Goal: Information Seeking & Learning: Learn about a topic

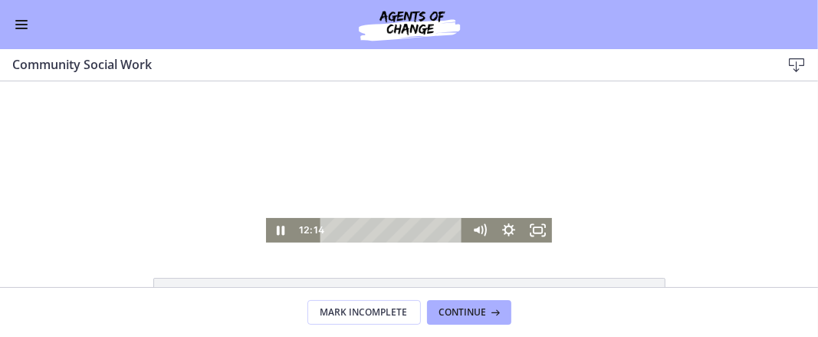
click at [354, 229] on div "Playbar" at bounding box center [394, 229] width 127 height 25
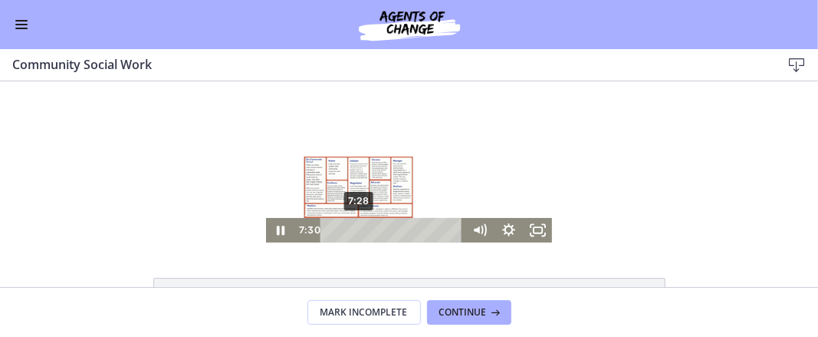
click at [528, 225] on icon "Fullscreen" at bounding box center [537, 229] width 29 height 25
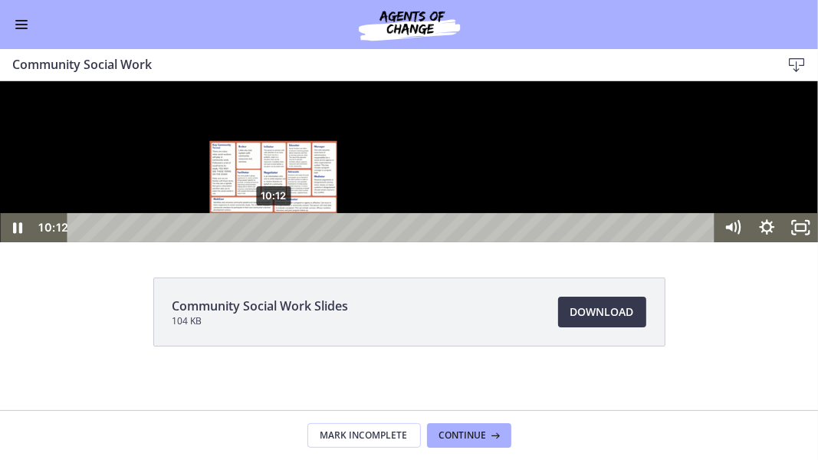
click at [274, 242] on div "10:12" at bounding box center [394, 226] width 628 height 29
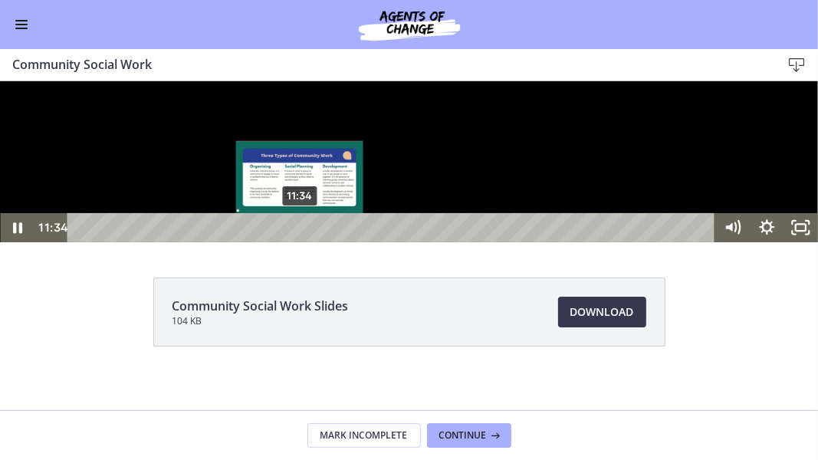
click at [300, 242] on div "11:34" at bounding box center [394, 226] width 628 height 29
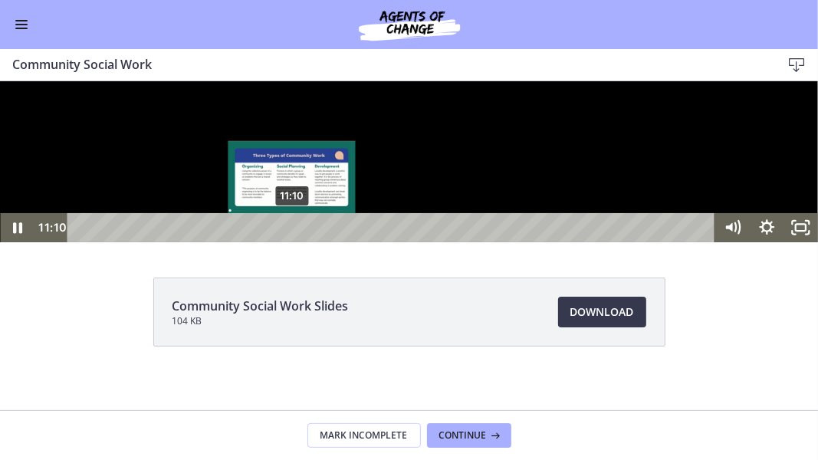
click at [292, 242] on div "11:10" at bounding box center [394, 226] width 628 height 29
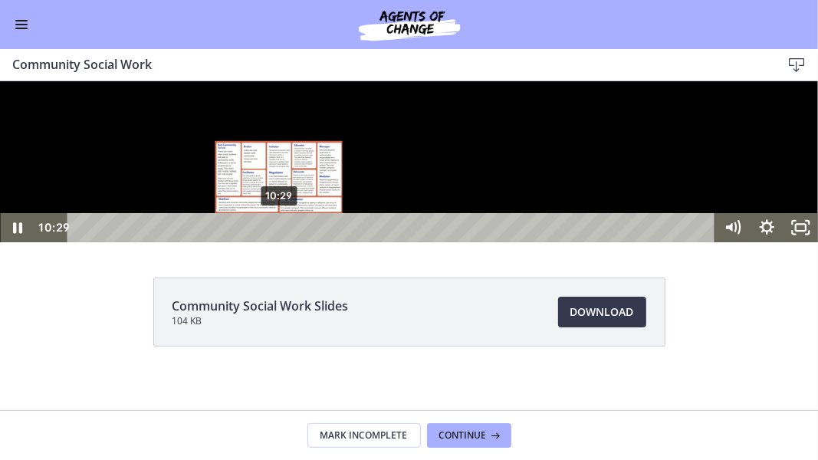
click at [279, 242] on div "10:29" at bounding box center [394, 226] width 628 height 29
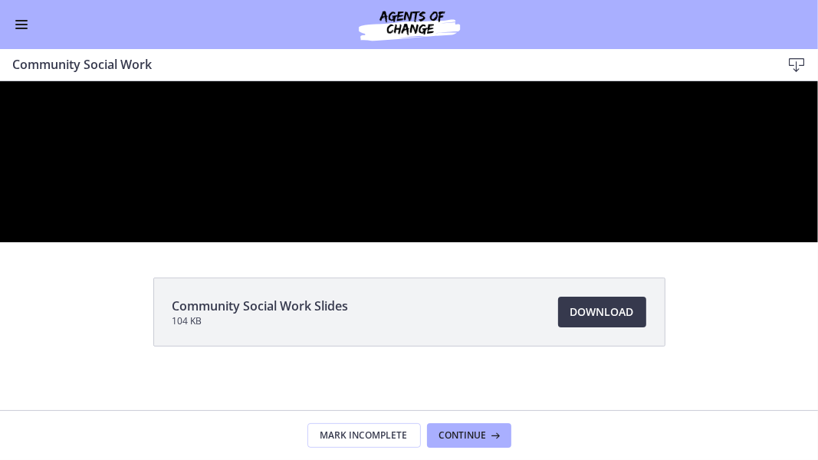
click at [12, 242] on div at bounding box center [409, 161] width 818 height 161
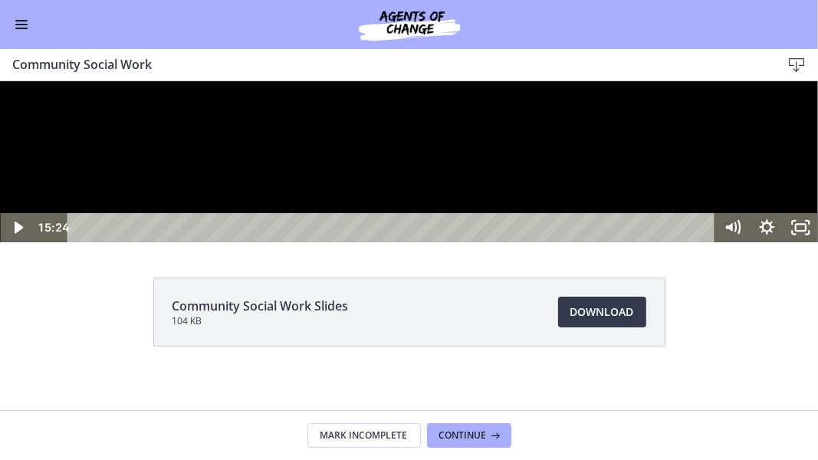
click at [12, 242] on icon "Play Video" at bounding box center [19, 226] width 34 height 29
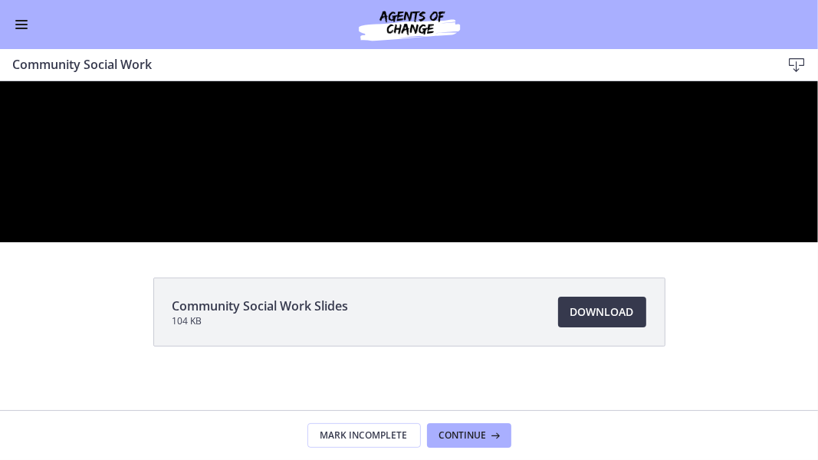
click at [487, 242] on div at bounding box center [409, 161] width 818 height 161
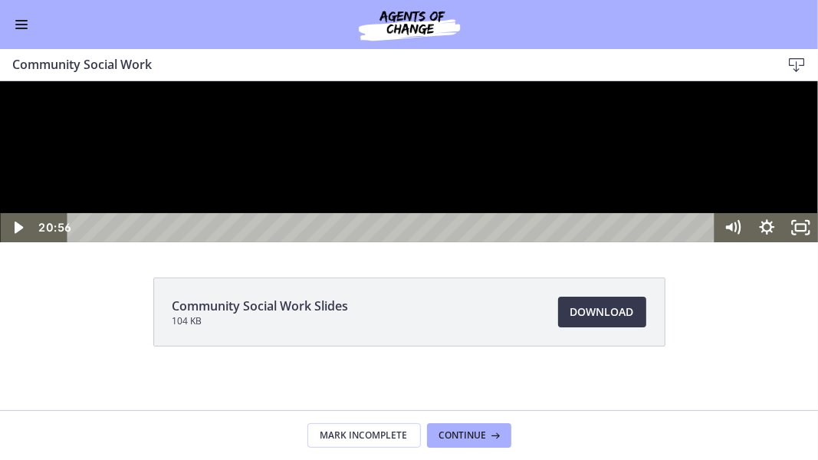
click at [271, 242] on div at bounding box center [409, 161] width 818 height 161
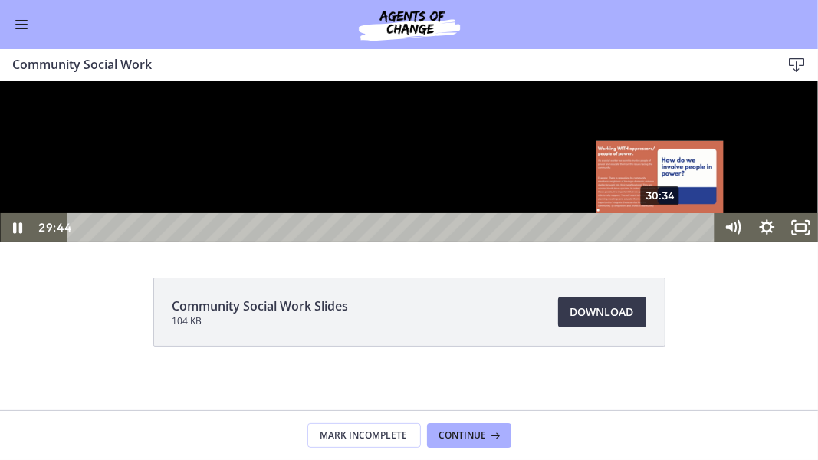
click at [662, 242] on div "30:34" at bounding box center [394, 226] width 628 height 29
click at [655, 242] on div "30:12" at bounding box center [394, 226] width 628 height 29
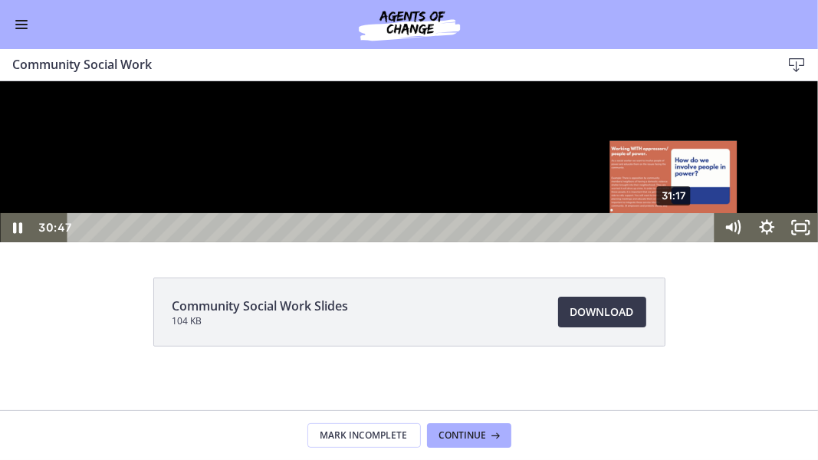
click at [676, 242] on div "31:17" at bounding box center [394, 226] width 628 height 29
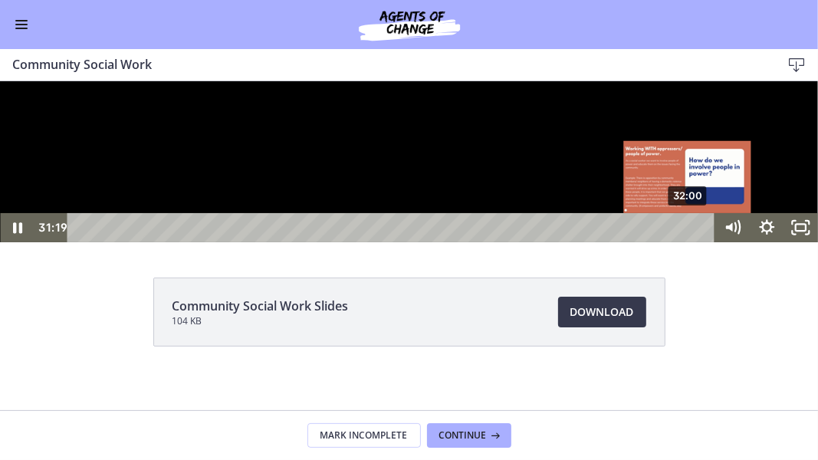
click at [689, 242] on div "32:00" at bounding box center [394, 226] width 628 height 29
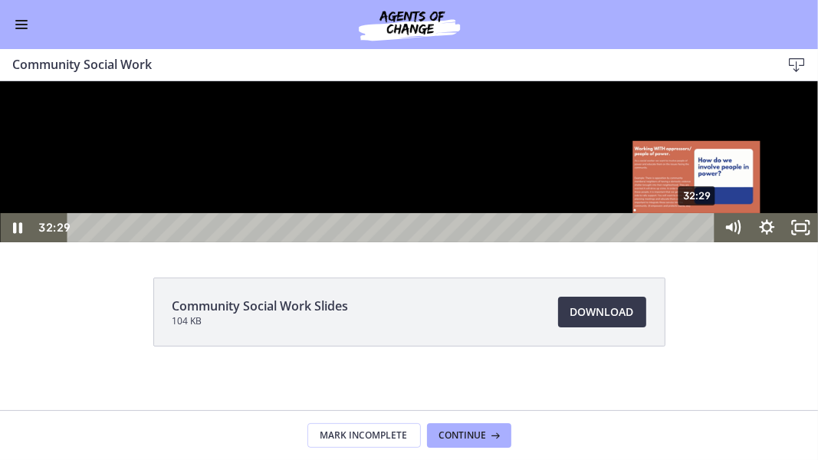
click at [699, 242] on div "32:29" at bounding box center [394, 226] width 628 height 29
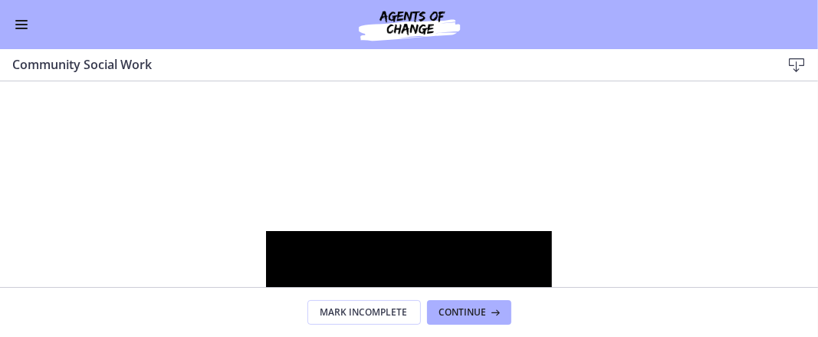
click at [22, 21] on span "Enable menu" at bounding box center [21, 21] width 12 height 2
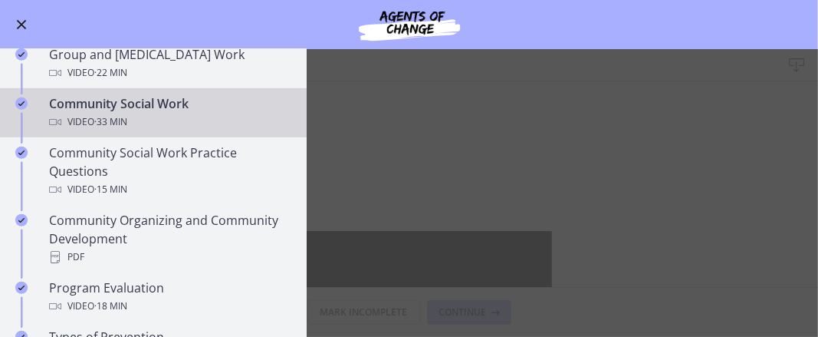
scroll to position [738, 0]
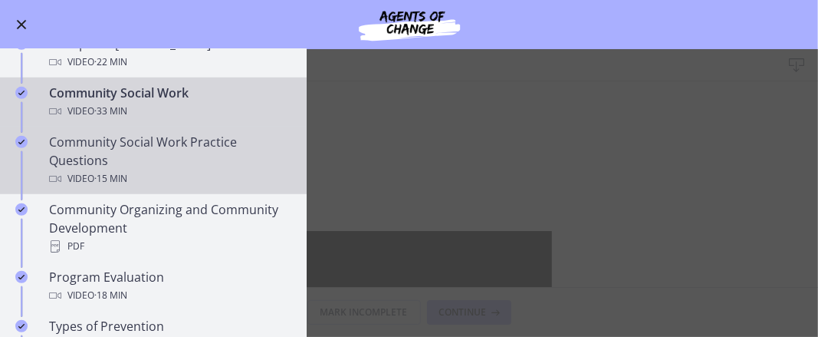
click at [209, 153] on div "Community Social Work Practice Questions Video · 15 min" at bounding box center [168, 160] width 239 height 55
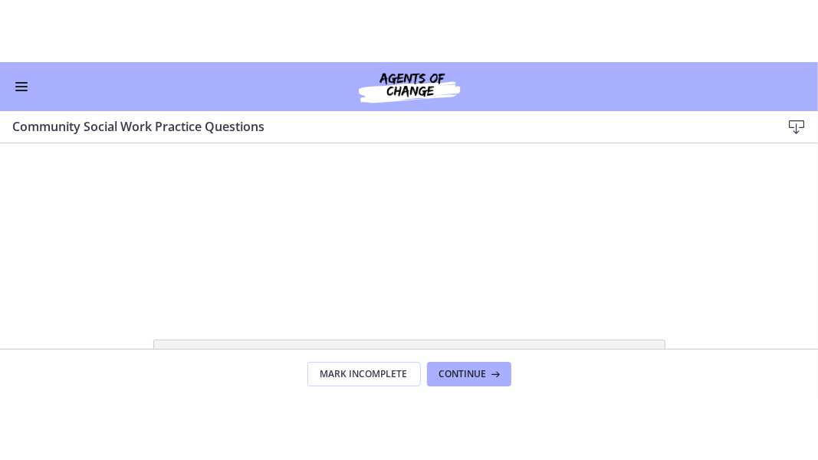
scroll to position [21, 0]
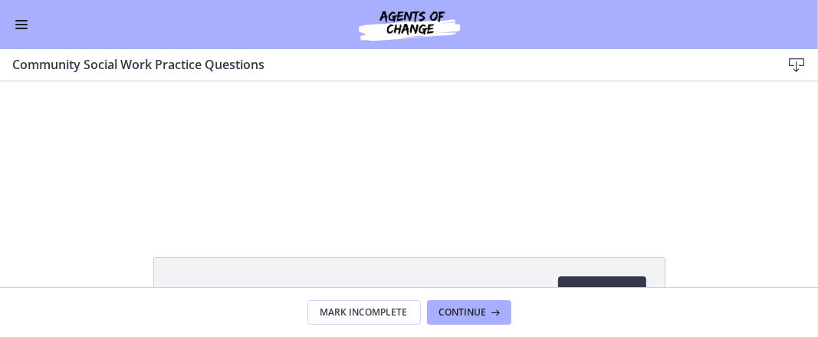
click at [594, 178] on div "Click for sound @keyframes VOLUME_SMALL_WAVE_FLASH { 0% { opacity: 0; } 33% { o…" at bounding box center [409, 140] width 818 height 161
click at [597, 199] on div "Click for sound @keyframes VOLUME_SMALL_WAVE_FLASH { 0% { opacity: 0; } 33% { o…" at bounding box center [409, 140] width 818 height 161
click at [619, 207] on div "Click for sound @keyframes VOLUME_SMALL_WAVE_FLASH { 0% { opacity: 0; } 33% { o…" at bounding box center [409, 140] width 818 height 161
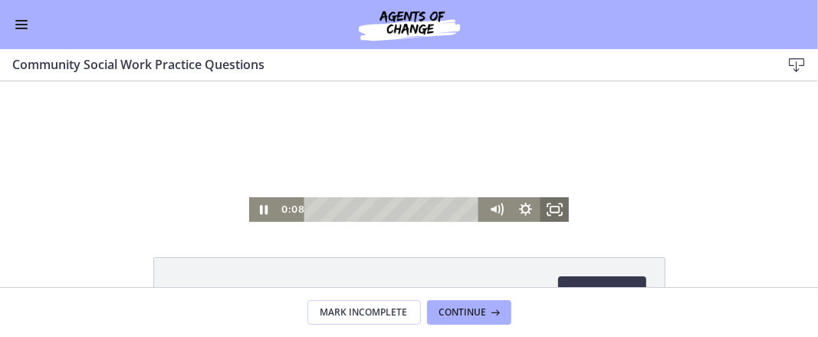
click at [558, 213] on icon "Fullscreen" at bounding box center [554, 208] width 29 height 25
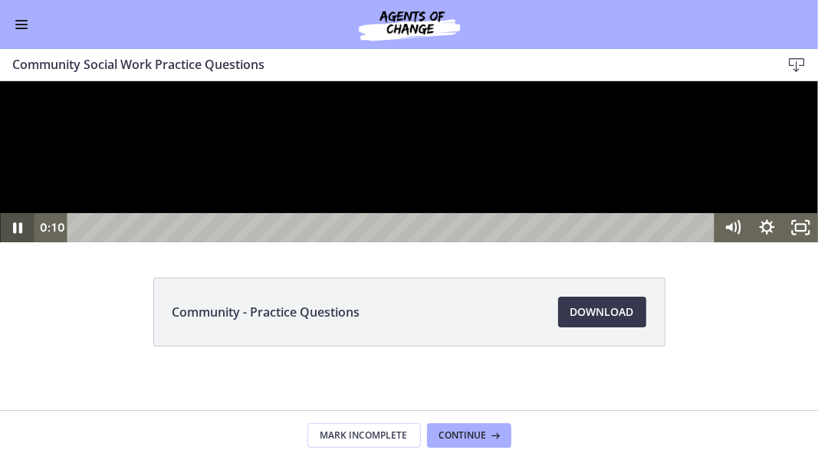
click at [18, 242] on icon "Pause" at bounding box center [17, 226] width 34 height 29
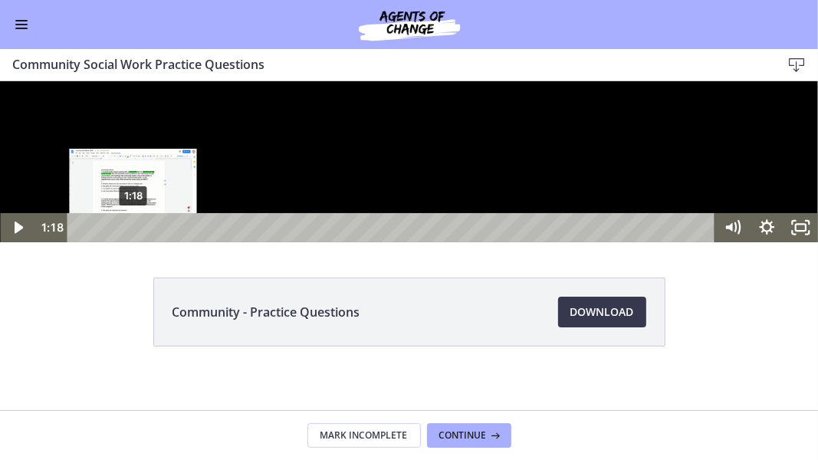
click at [133, 242] on div "1:18" at bounding box center [394, 226] width 628 height 29
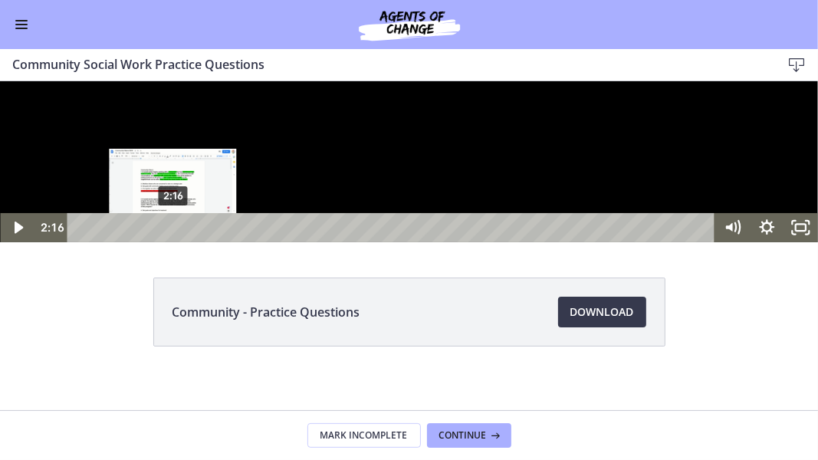
click at [173, 242] on div "2:16" at bounding box center [394, 226] width 628 height 29
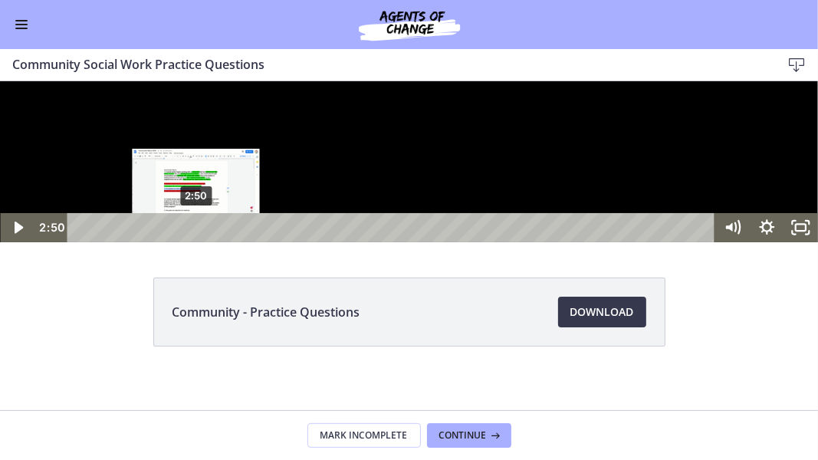
click at [196, 242] on div "2:50" at bounding box center [394, 226] width 628 height 29
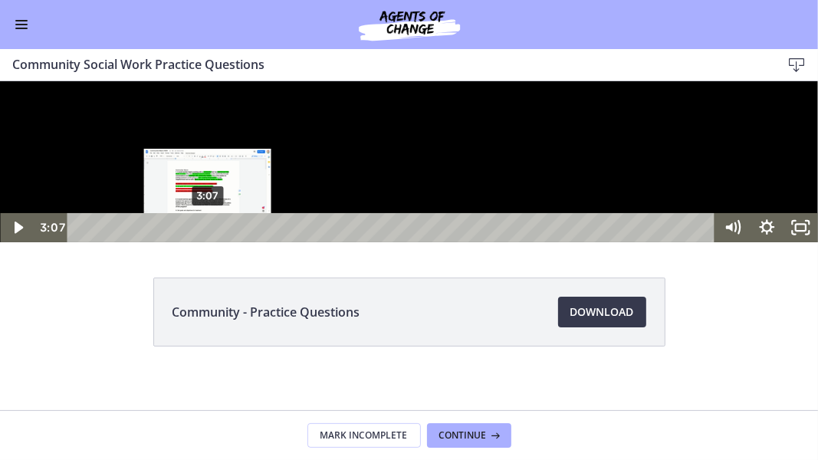
click at [208, 242] on div "3:07" at bounding box center [394, 226] width 628 height 29
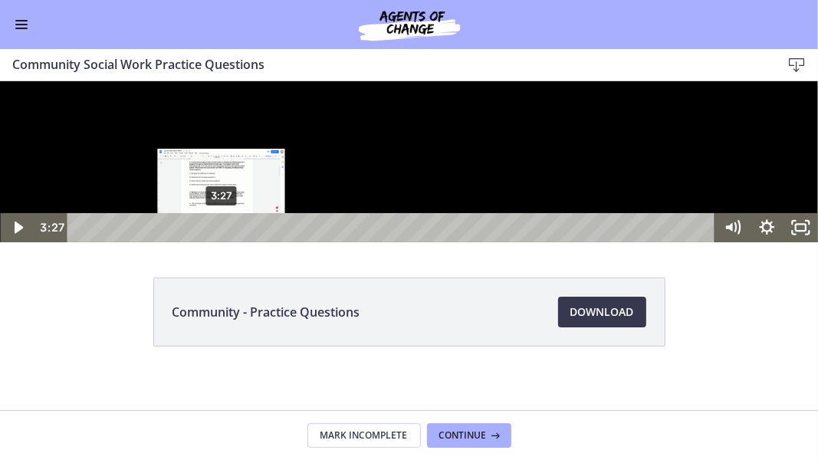
click at [222, 242] on div "3:27" at bounding box center [394, 226] width 628 height 29
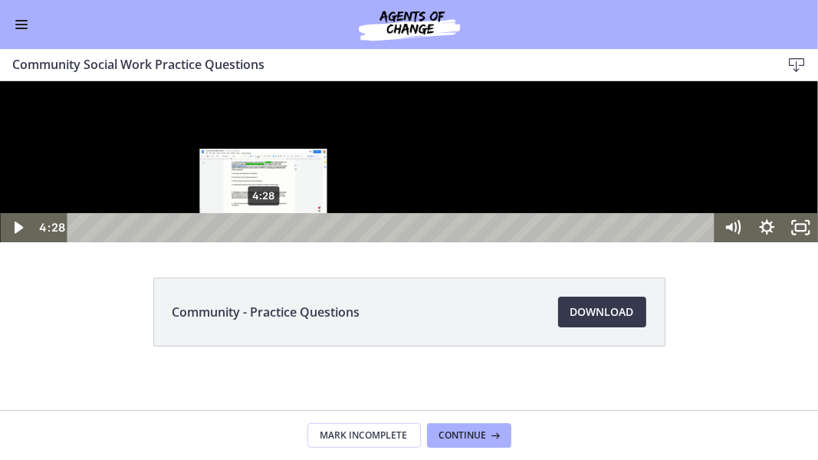
click at [264, 242] on div "4:28" at bounding box center [394, 226] width 628 height 29
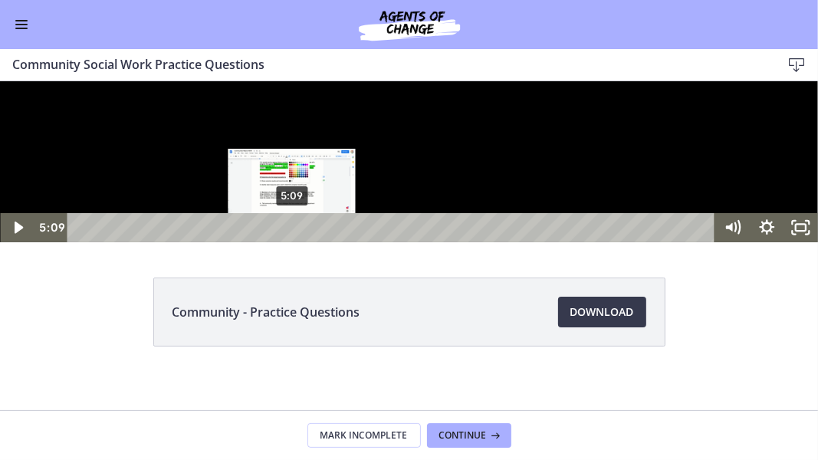
click at [292, 242] on div "5:09" at bounding box center [394, 226] width 628 height 29
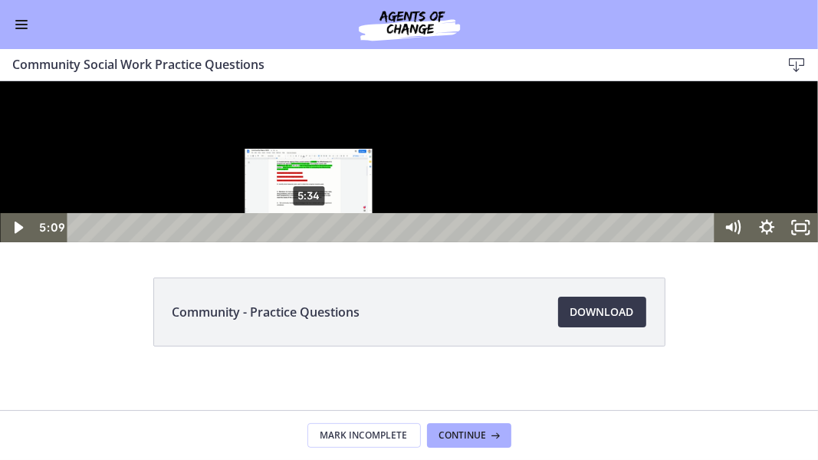
click at [311, 242] on div "5:34" at bounding box center [394, 226] width 628 height 29
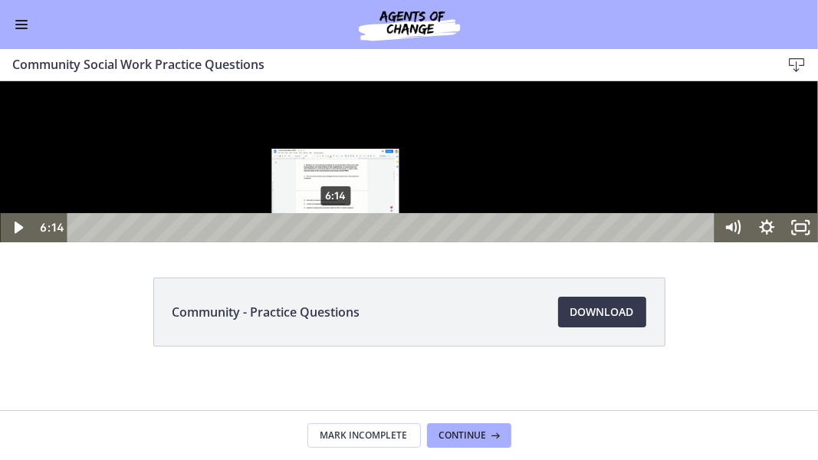
click at [337, 242] on div "6:14" at bounding box center [394, 226] width 628 height 29
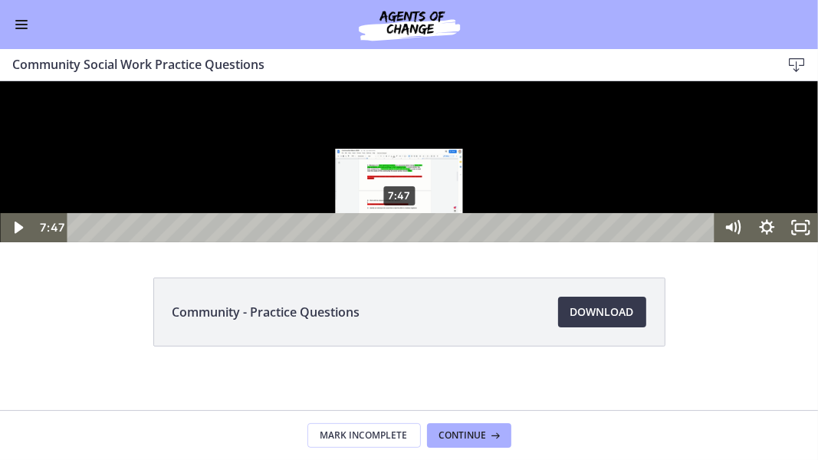
click at [400, 242] on div "7:47" at bounding box center [394, 226] width 628 height 29
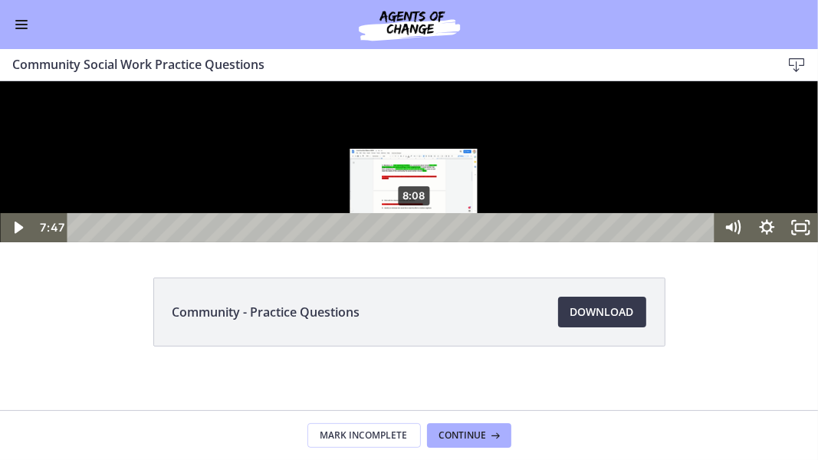
click at [415, 242] on div "8:08" at bounding box center [394, 226] width 628 height 29
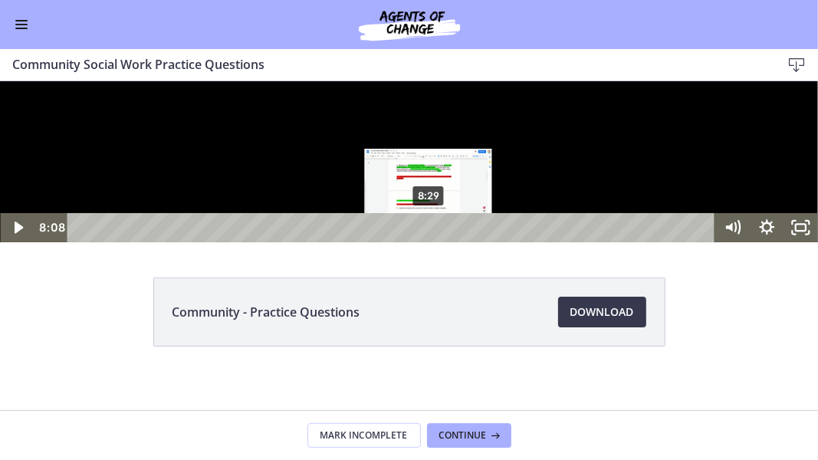
click at [429, 242] on div "8:29" at bounding box center [394, 226] width 628 height 29
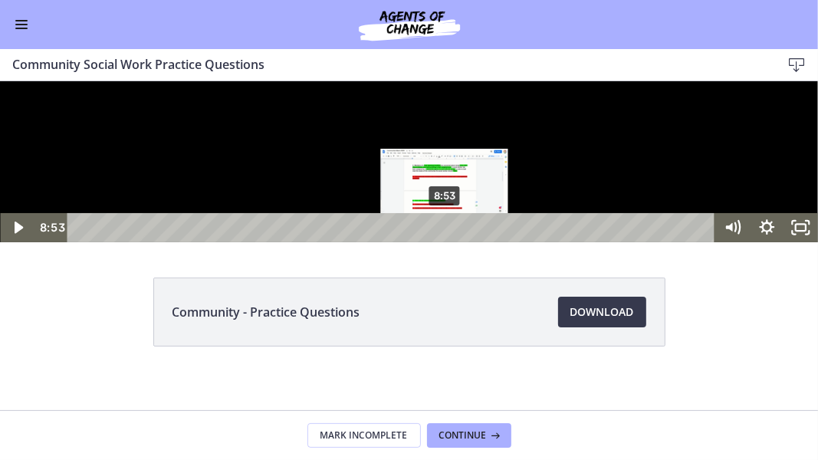
click at [446, 242] on div "8:53" at bounding box center [394, 226] width 628 height 29
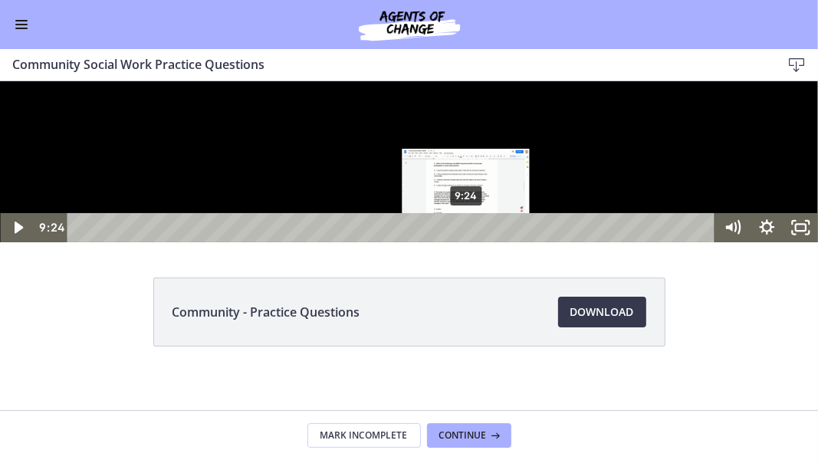
click at [467, 242] on div "9:24" at bounding box center [394, 226] width 628 height 29
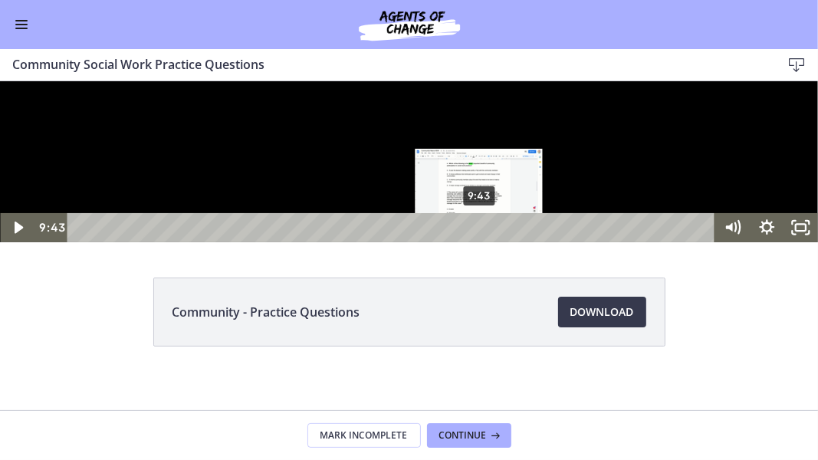
click at [480, 242] on div "9:43" at bounding box center [394, 226] width 628 height 29
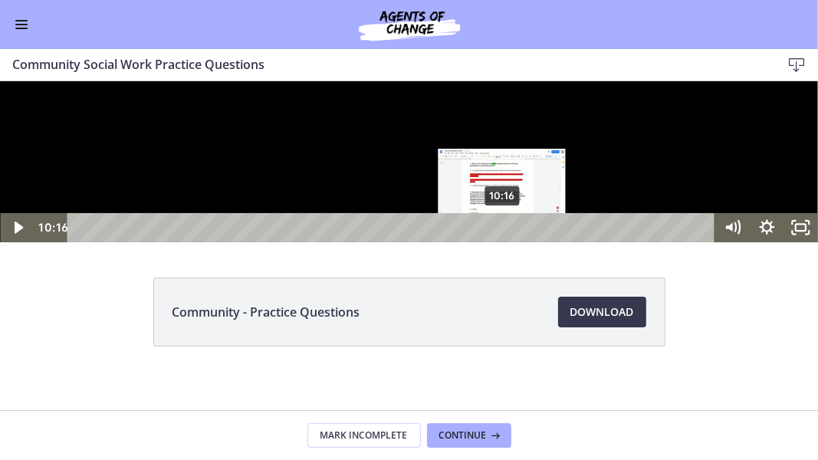
click at [503, 242] on div "10:16" at bounding box center [394, 226] width 628 height 29
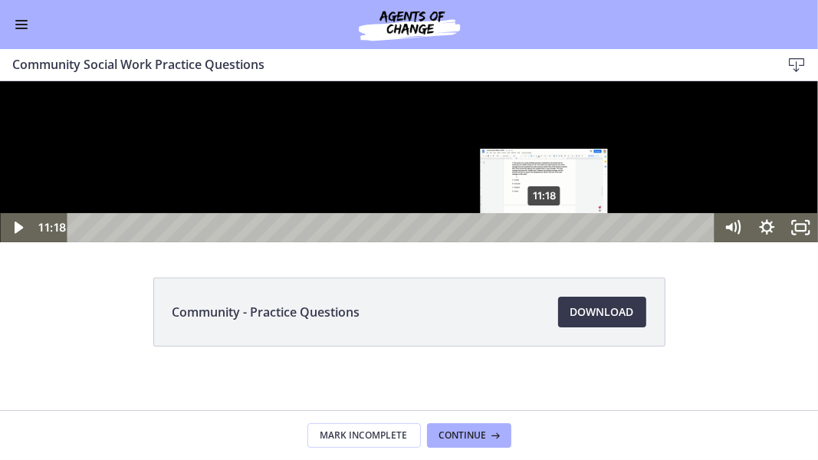
click at [545, 242] on div "11:18" at bounding box center [394, 226] width 628 height 29
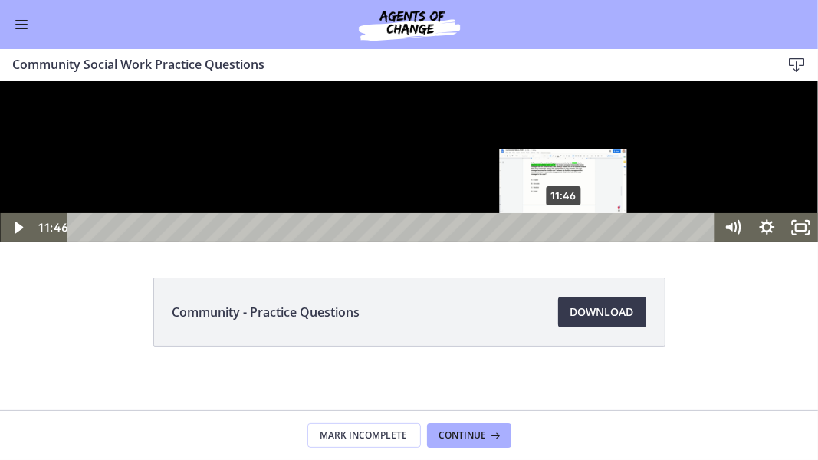
click at [564, 242] on div "11:46" at bounding box center [394, 226] width 628 height 29
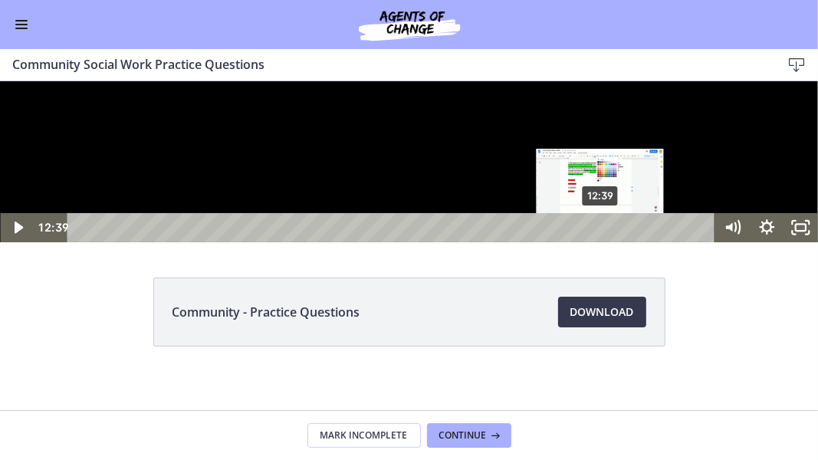
click at [601, 242] on div "12:39" at bounding box center [394, 226] width 628 height 29
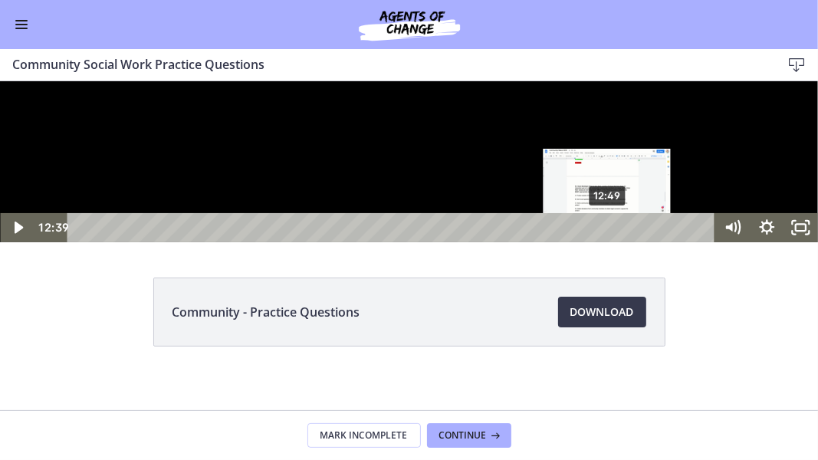
click at [608, 242] on div "12:49" at bounding box center [394, 226] width 628 height 29
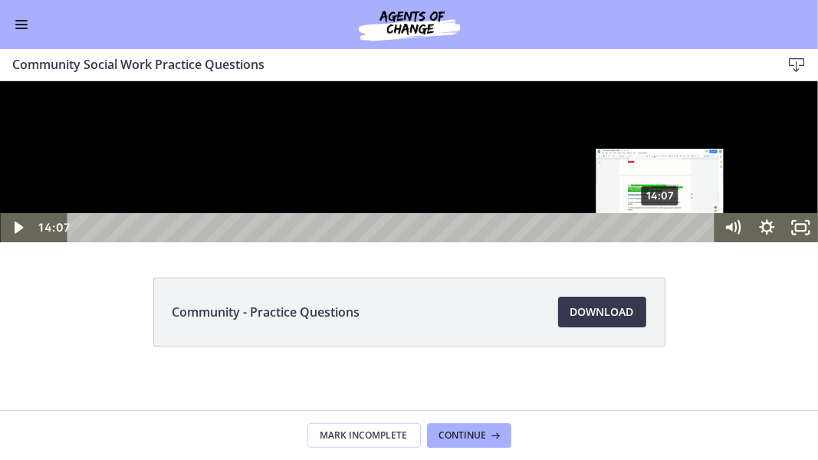
click at [662, 242] on div "14:07" at bounding box center [394, 226] width 628 height 29
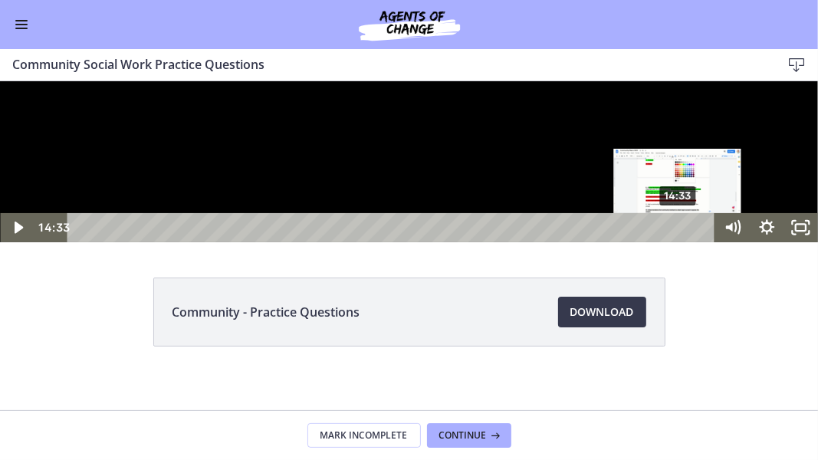
click at [680, 242] on div "14:33" at bounding box center [394, 226] width 628 height 29
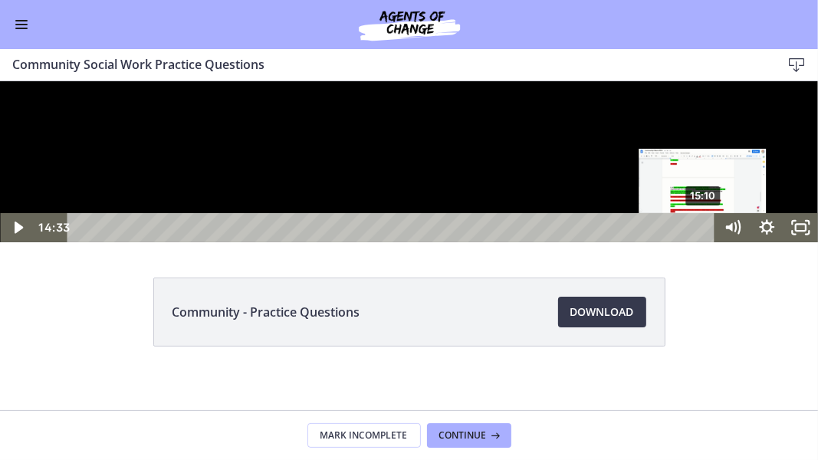
click at [705, 242] on div "15:10" at bounding box center [394, 226] width 628 height 29
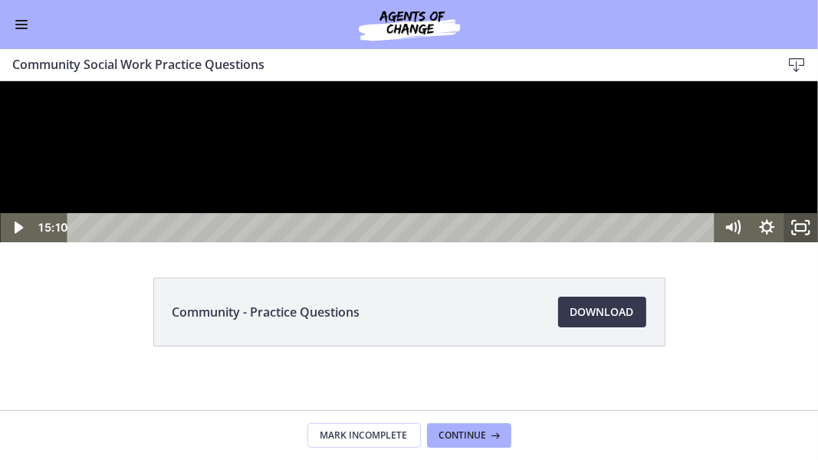
click at [802, 242] on icon "Unfullscreen" at bounding box center [802, 226] width 34 height 29
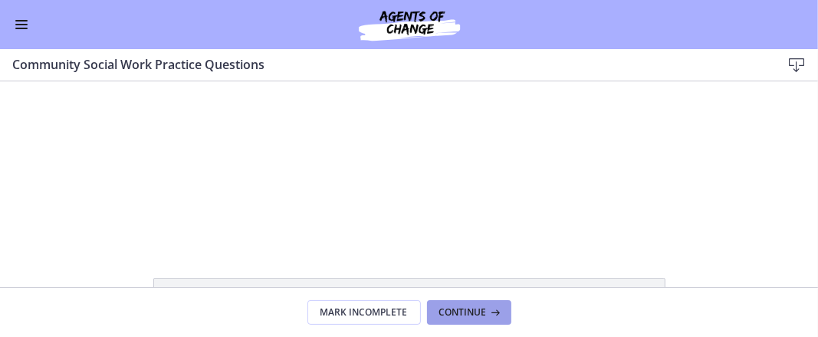
click at [487, 306] on icon at bounding box center [494, 312] width 15 height 12
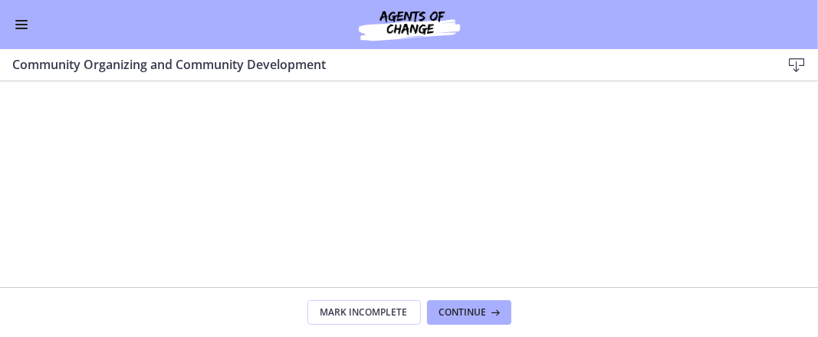
click at [735, 58] on h3 "Community Organizing and Community Development" at bounding box center [384, 64] width 745 height 18
click at [489, 312] on icon at bounding box center [494, 312] width 15 height 12
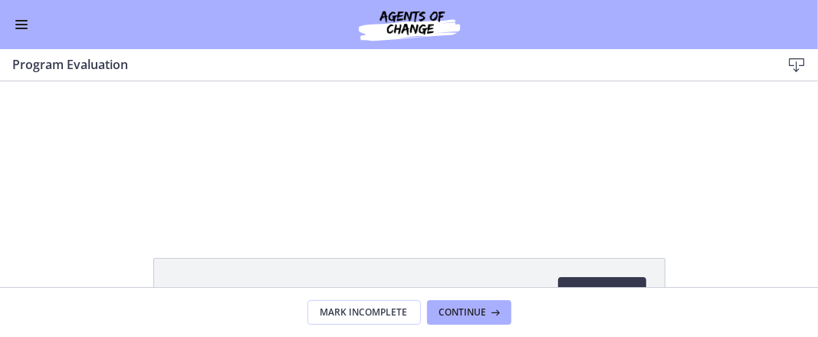
scroll to position [19, 0]
click at [21, 24] on span "Enable menu" at bounding box center [21, 25] width 12 height 2
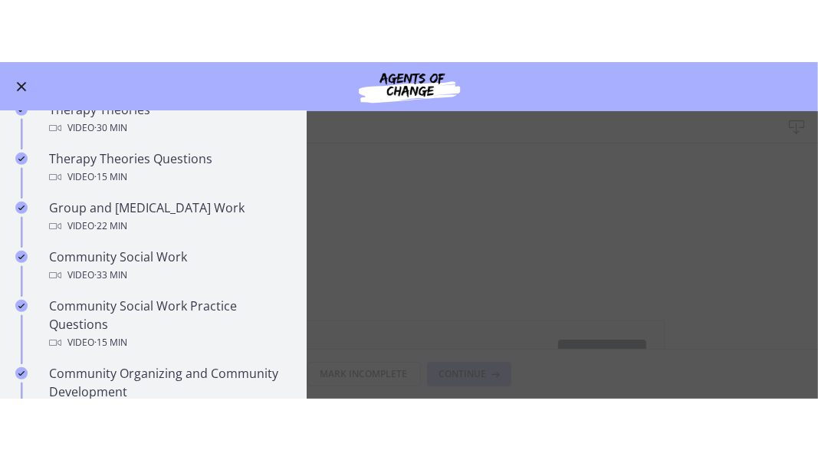
scroll to position [634, 0]
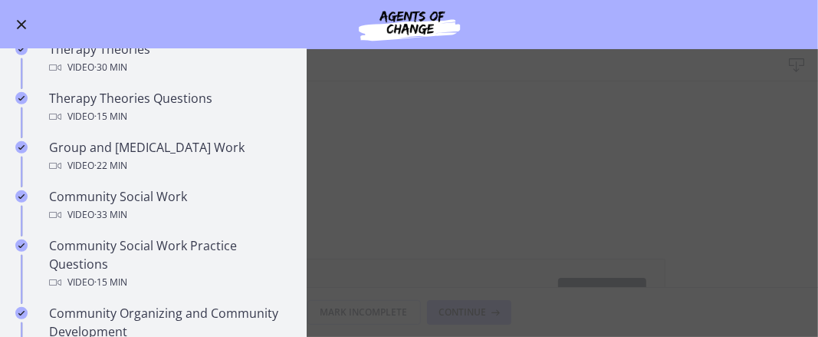
click at [23, 17] on button "Enable menu" at bounding box center [21, 24] width 18 height 18
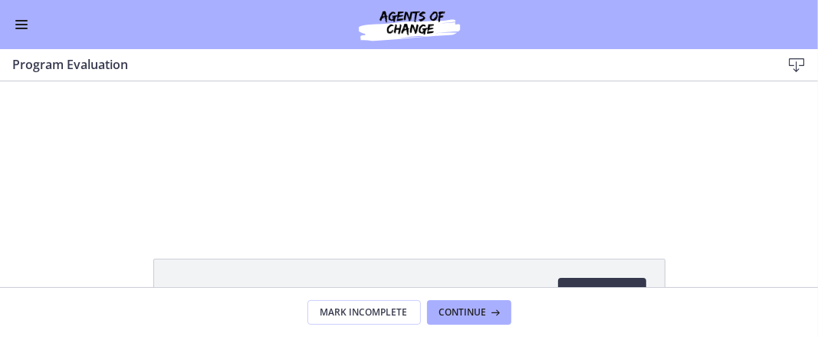
click at [506, 180] on div at bounding box center [409, 141] width 286 height 161
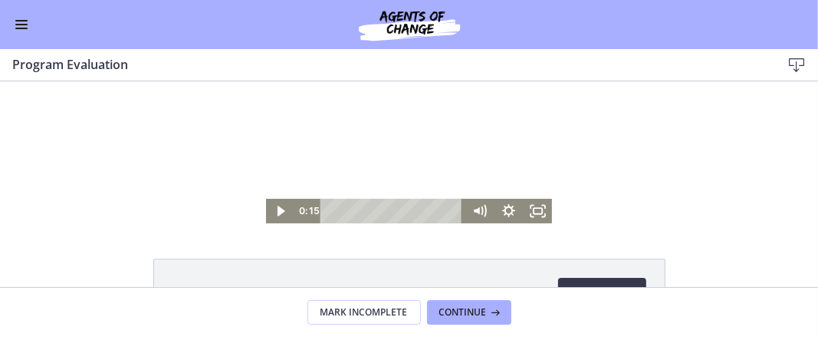
click at [270, 216] on icon "Play Video" at bounding box center [281, 210] width 29 height 25
click at [535, 216] on icon "Fullscreen" at bounding box center [537, 210] width 29 height 25
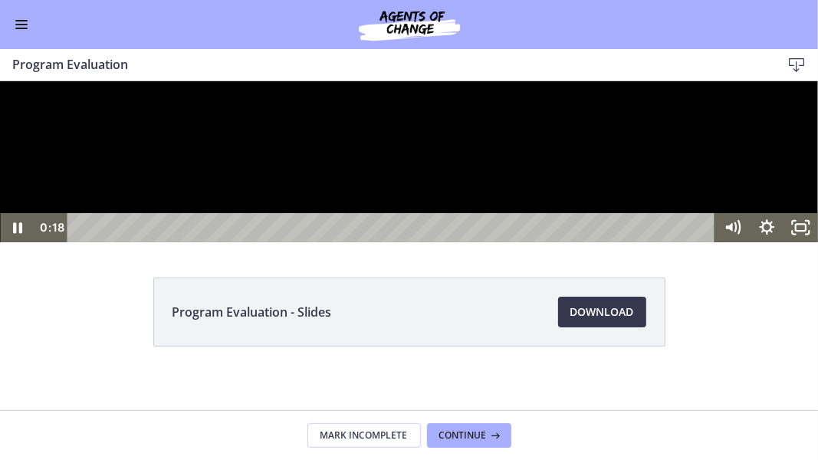
click at [113, 242] on div "Playbar" at bounding box center [394, 226] width 628 height 29
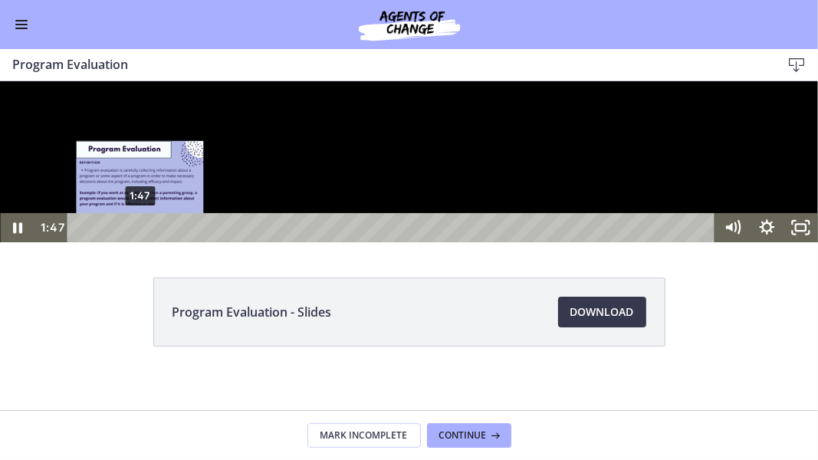
click at [140, 242] on div "1:47" at bounding box center [394, 226] width 628 height 29
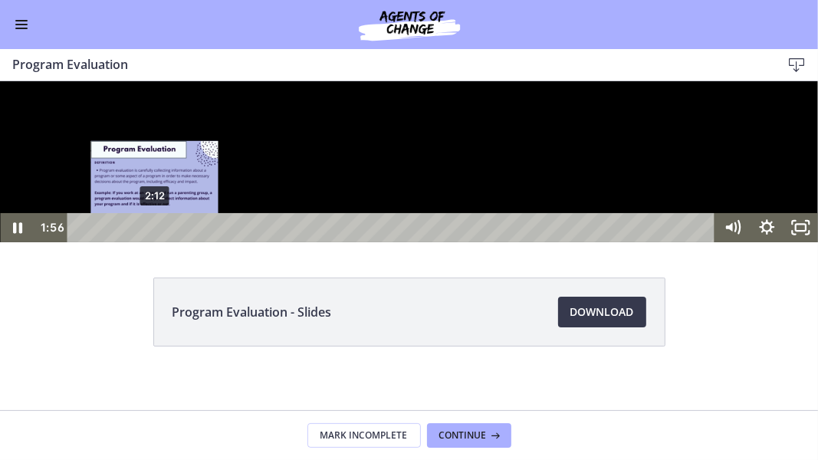
click at [155, 242] on div "2:12" at bounding box center [394, 226] width 628 height 29
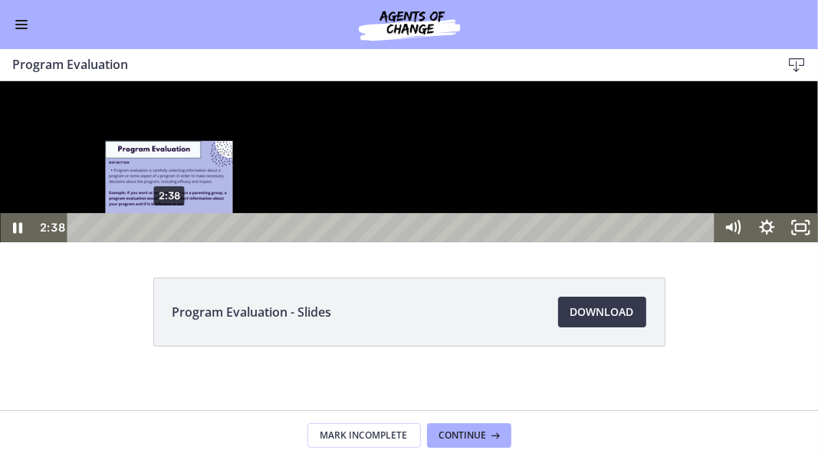
click at [169, 242] on div "2:38" at bounding box center [394, 226] width 628 height 29
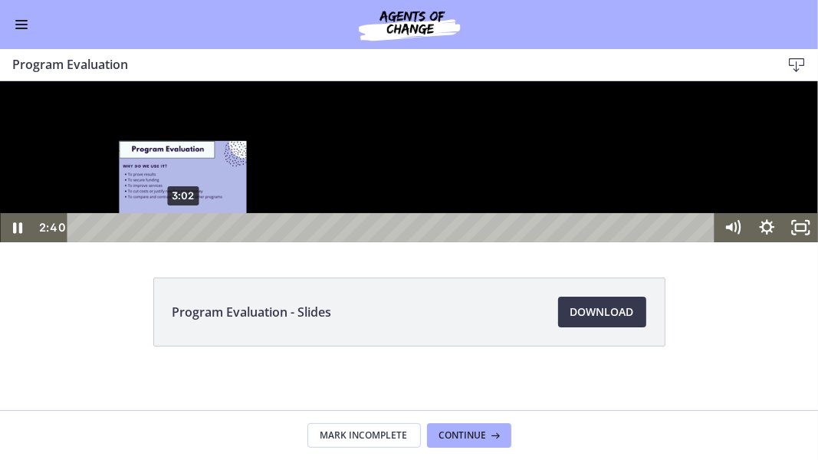
click at [183, 242] on div "3:02" at bounding box center [394, 226] width 628 height 29
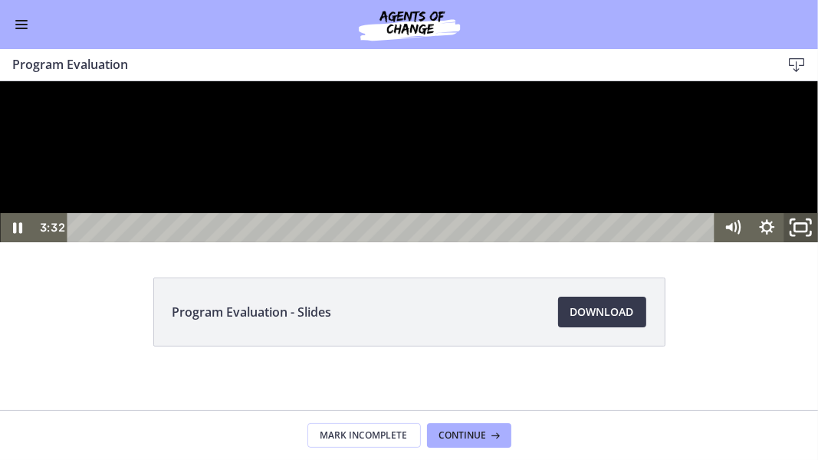
click at [808, 245] on icon "Unfullscreen" at bounding box center [801, 226] width 41 height 35
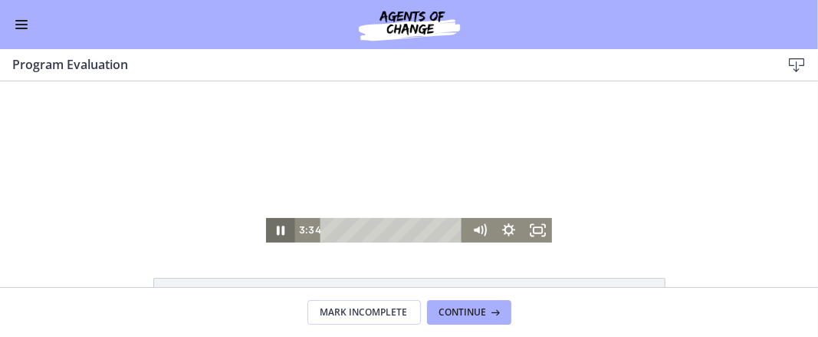
click at [278, 225] on icon "Pause" at bounding box center [280, 229] width 29 height 25
click at [278, 229] on icon "Play Video" at bounding box center [282, 229] width 8 height 10
click at [527, 238] on icon "Fullscreen" at bounding box center [537, 229] width 29 height 25
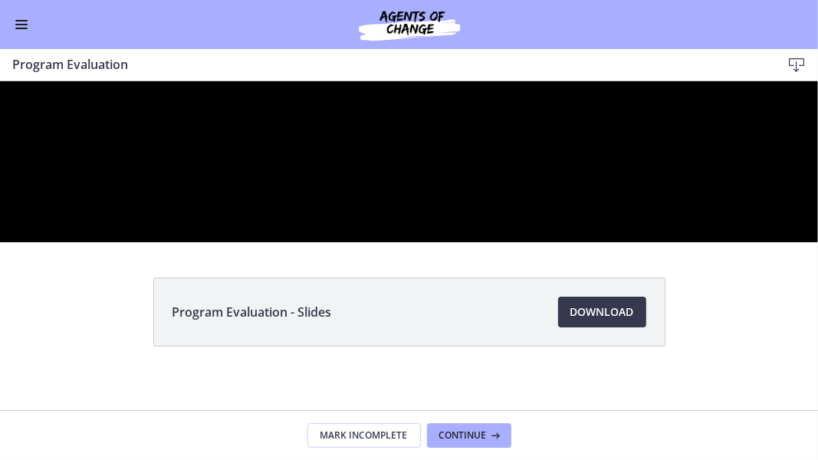
click at [455, 242] on div at bounding box center [409, 161] width 818 height 161
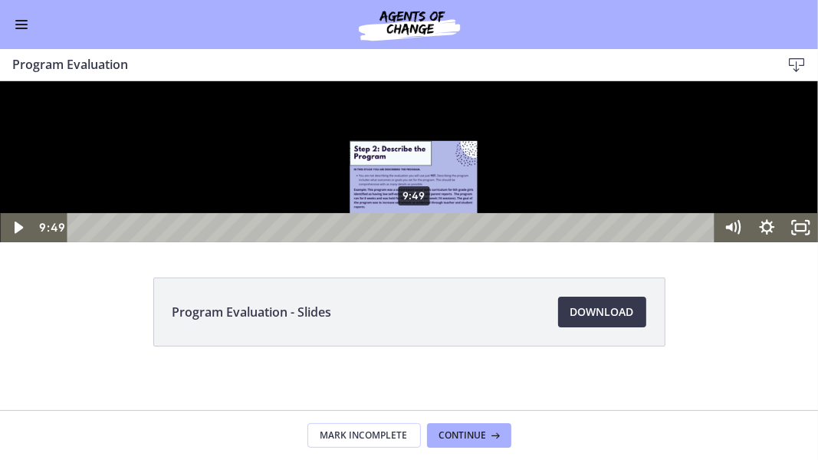
click at [415, 242] on div "9:49" at bounding box center [394, 226] width 628 height 29
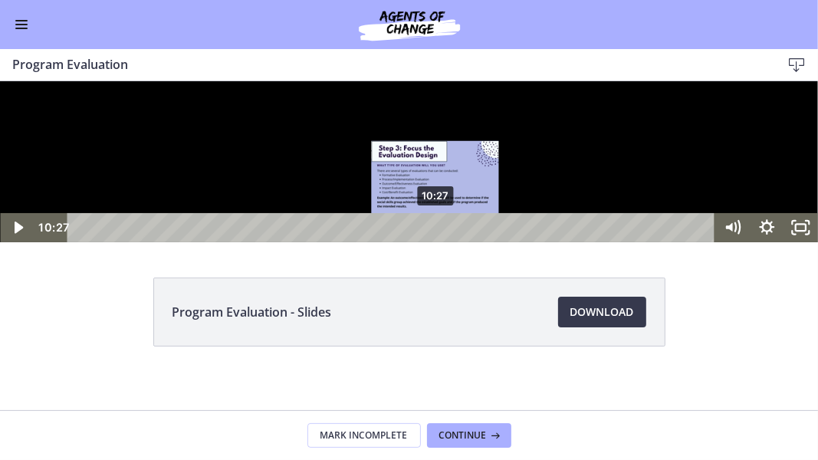
click at [436, 242] on div "10:27" at bounding box center [394, 226] width 628 height 29
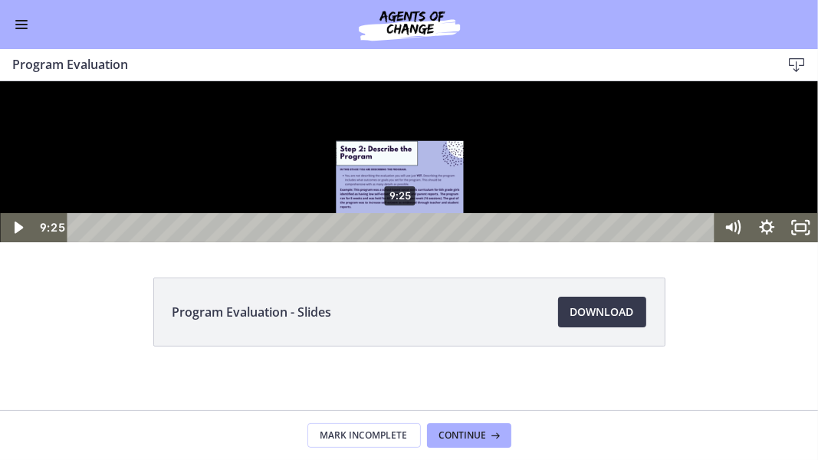
click at [401, 242] on div "9:25" at bounding box center [394, 226] width 628 height 29
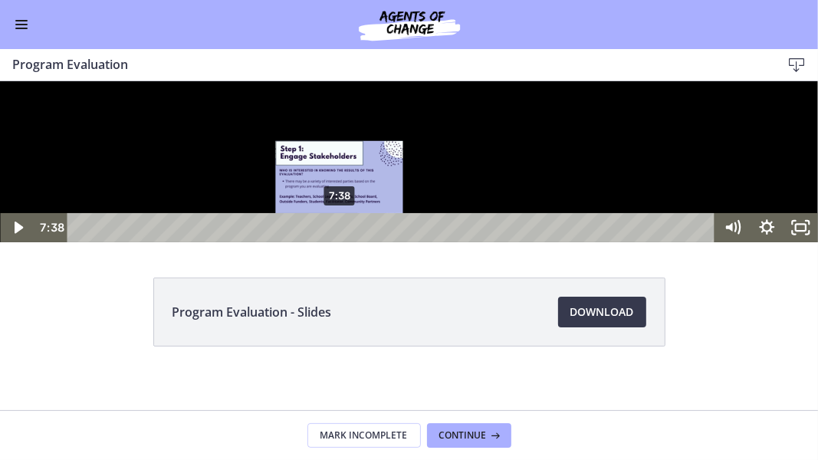
click at [341, 242] on div "7:38" at bounding box center [394, 226] width 628 height 29
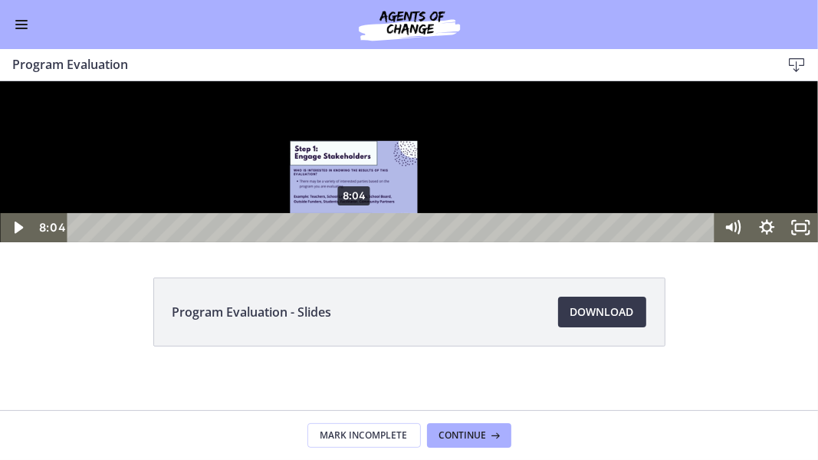
click at [355, 242] on div "8:04" at bounding box center [394, 226] width 628 height 29
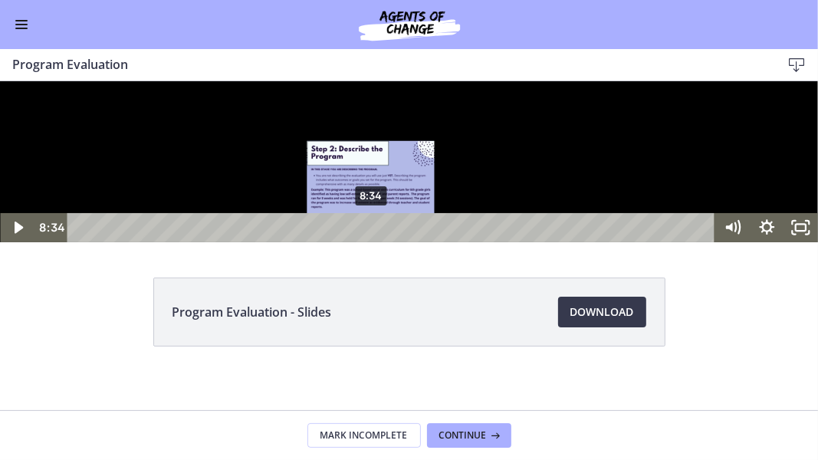
click at [372, 242] on div "8:34" at bounding box center [394, 226] width 628 height 29
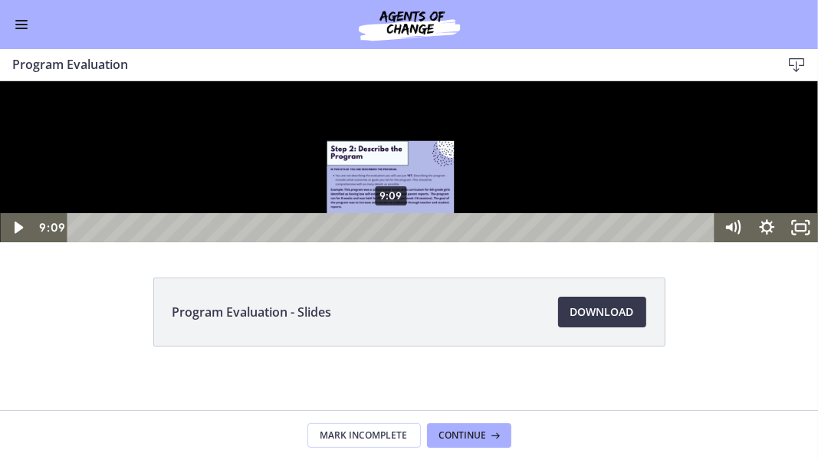
click at [392, 242] on div "9:09" at bounding box center [394, 226] width 628 height 29
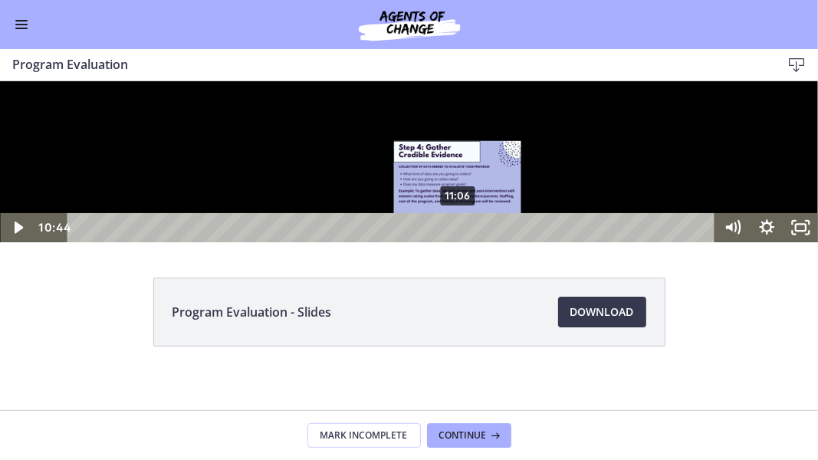
click at [459, 242] on div "11:06" at bounding box center [394, 226] width 628 height 29
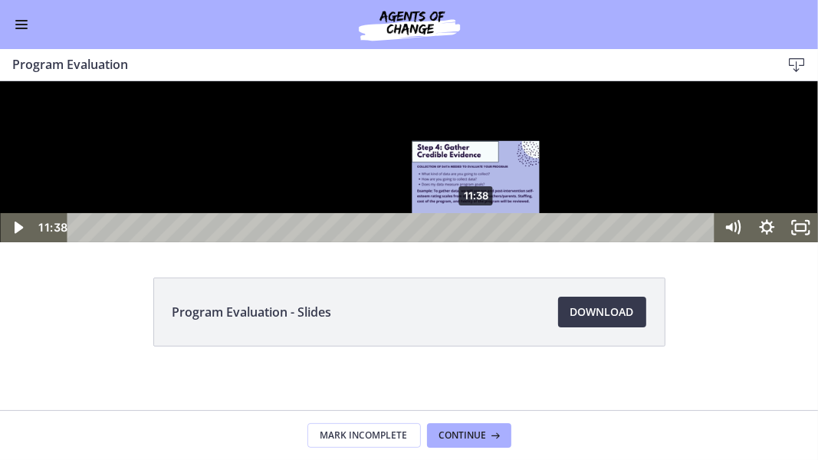
click at [477, 242] on div "11:38" at bounding box center [394, 226] width 628 height 29
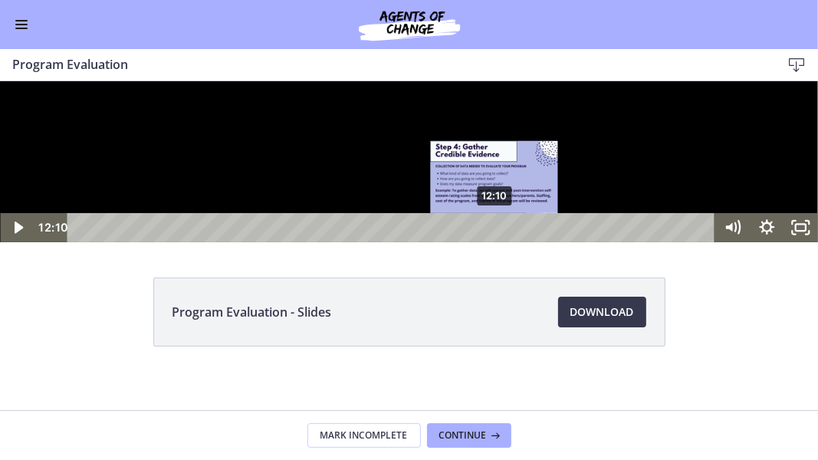
click at [495, 242] on div "12:10" at bounding box center [394, 226] width 628 height 29
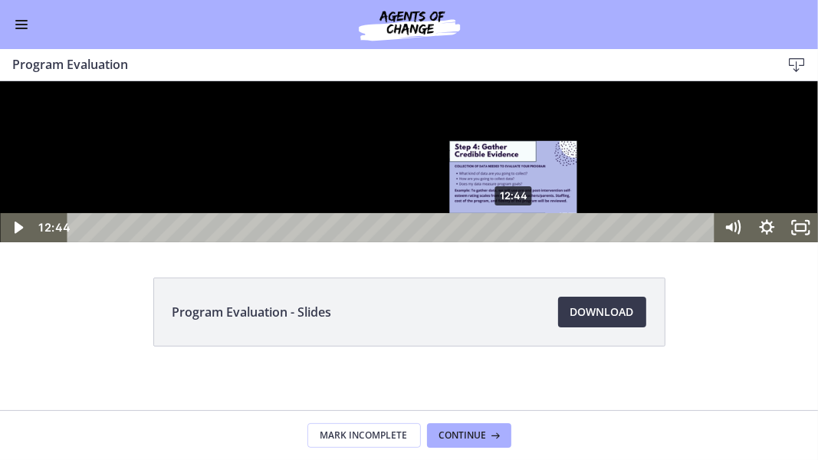
click at [515, 242] on div "12:44" at bounding box center [394, 226] width 628 height 29
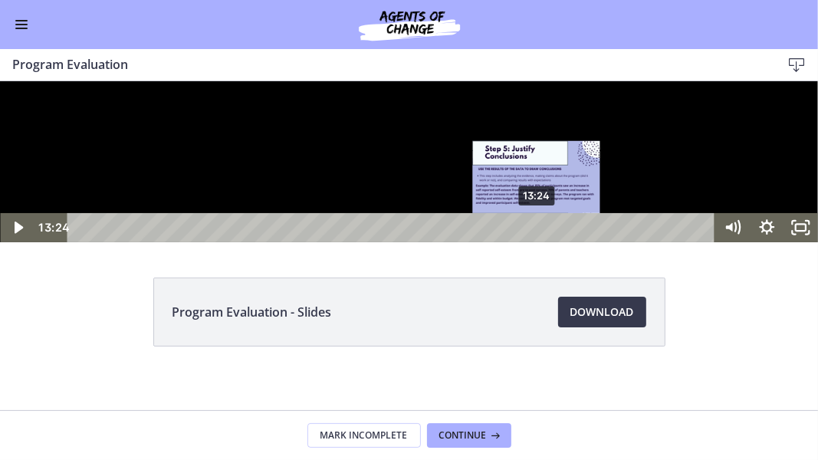
click at [538, 242] on div "13:24" at bounding box center [394, 226] width 628 height 29
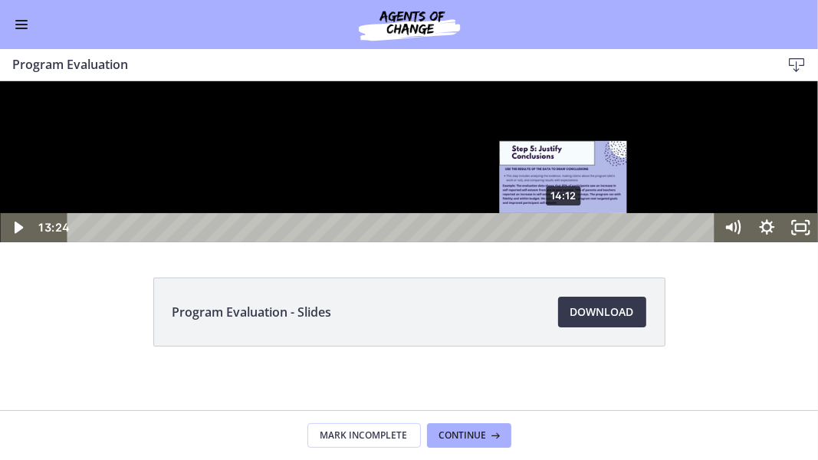
click at [564, 242] on div "14:12" at bounding box center [394, 226] width 628 height 29
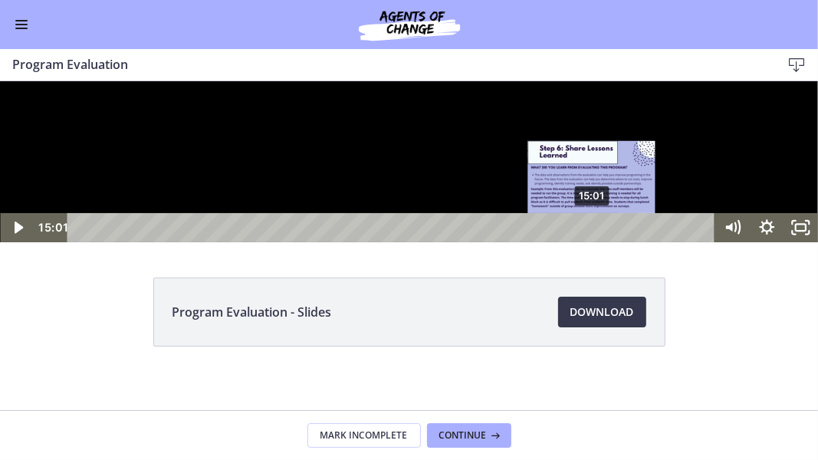
click at [593, 242] on div "15:01" at bounding box center [394, 226] width 628 height 29
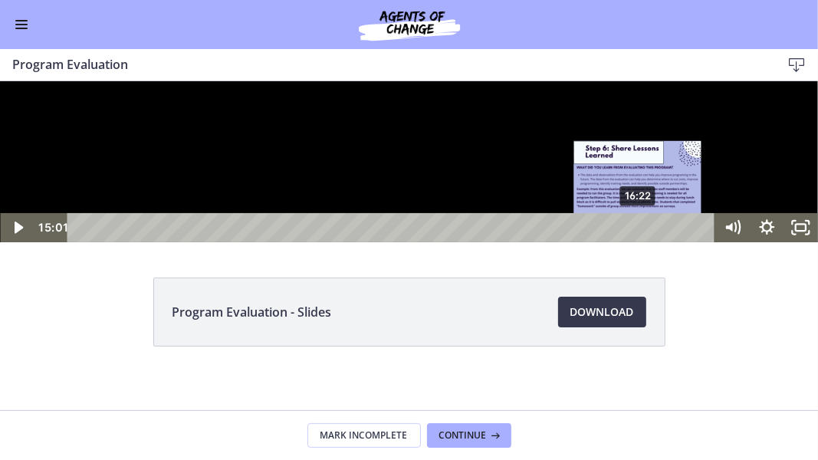
click at [639, 242] on div "16:22" at bounding box center [394, 226] width 628 height 29
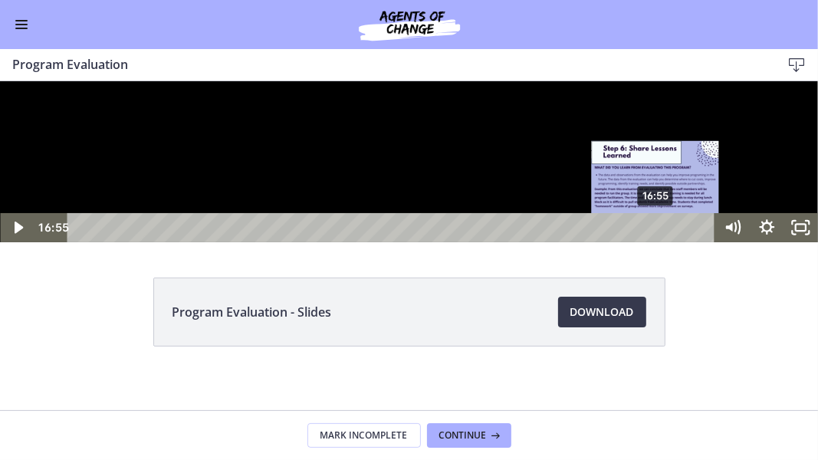
click at [657, 242] on div "16:55" at bounding box center [394, 226] width 628 height 29
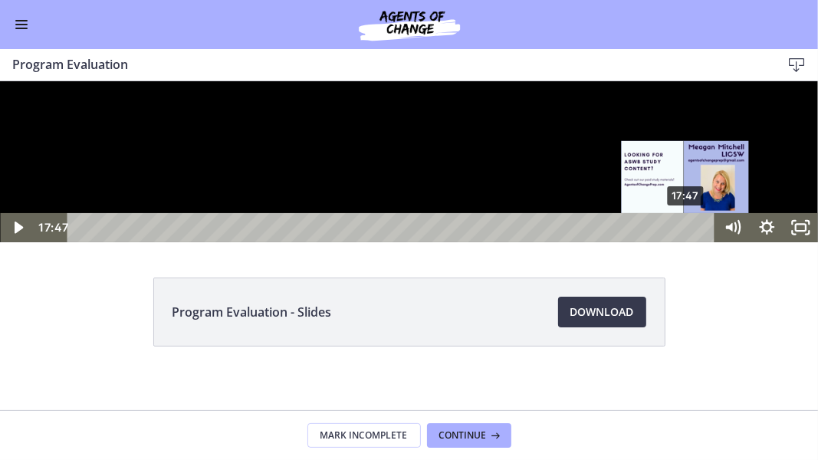
click at [687, 242] on div "17:47" at bounding box center [394, 226] width 628 height 29
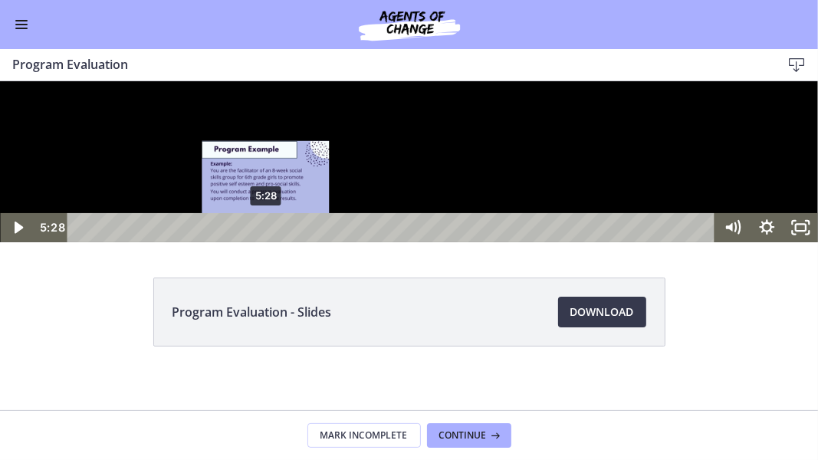
click at [266, 242] on div "5:28" at bounding box center [394, 226] width 628 height 29
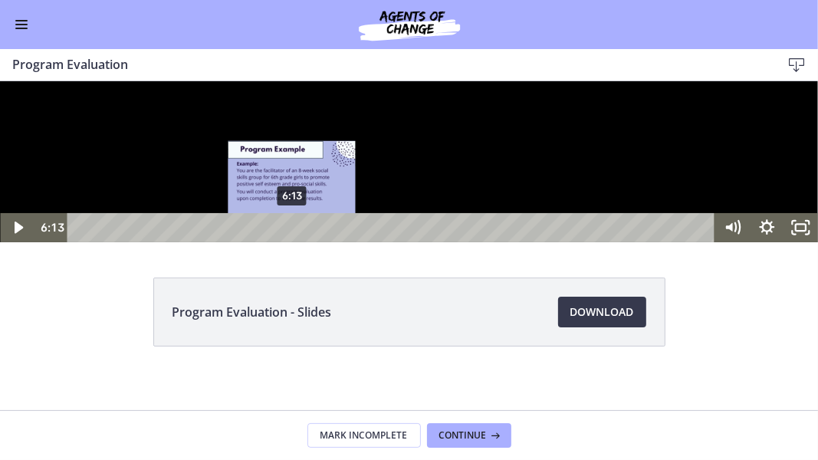
click at [292, 242] on div "6:13" at bounding box center [394, 226] width 628 height 29
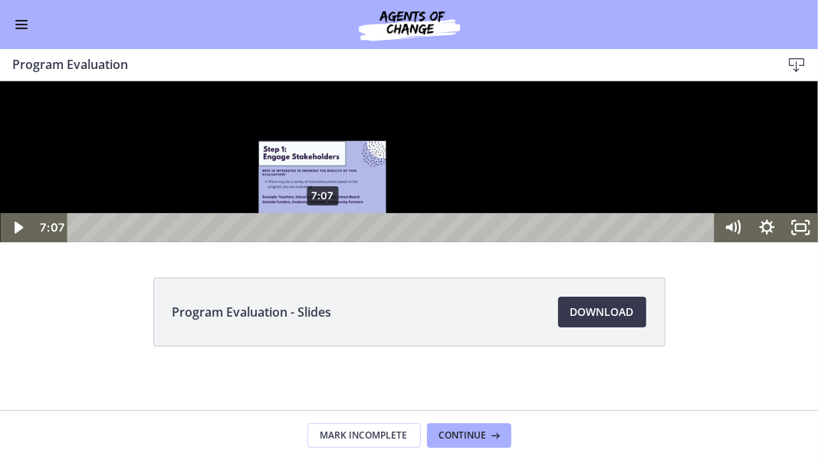
click at [323, 242] on div "7:07" at bounding box center [394, 226] width 628 height 29
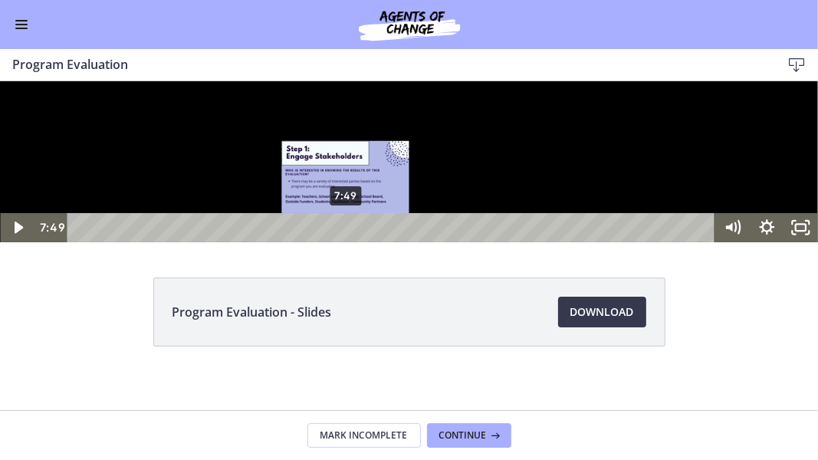
click at [347, 242] on div "7:49" at bounding box center [394, 226] width 628 height 29
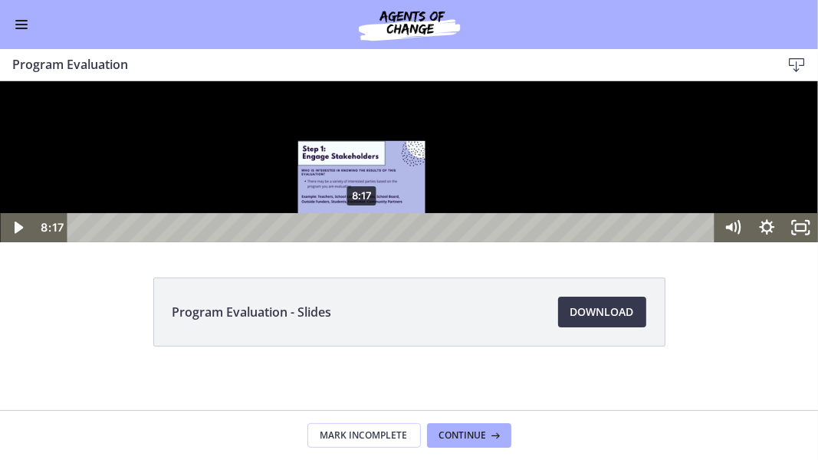
click at [363, 242] on div "8:17" at bounding box center [394, 226] width 628 height 29
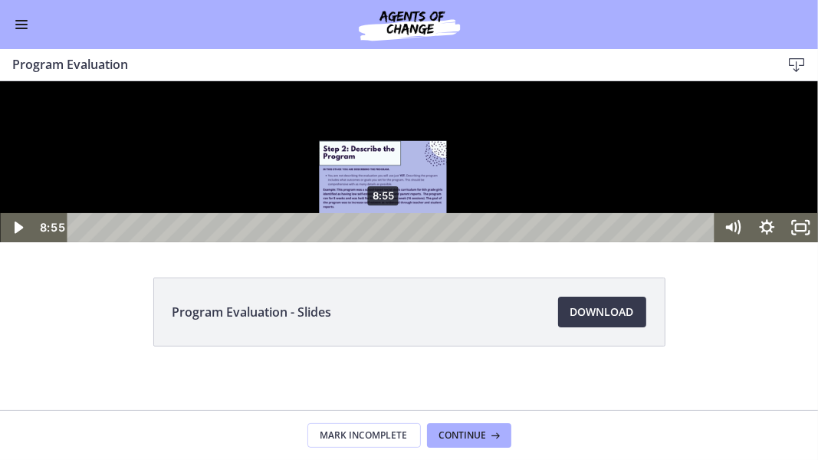
click at [384, 242] on div "8:55" at bounding box center [394, 226] width 628 height 29
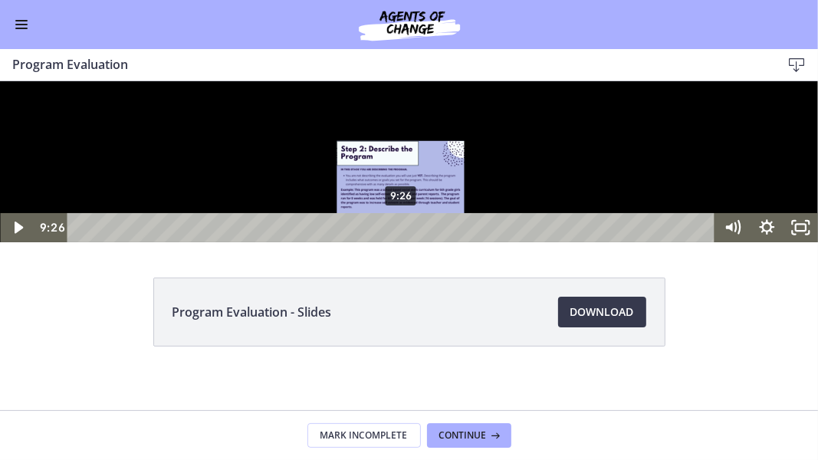
click at [402, 242] on div "9:26" at bounding box center [394, 226] width 628 height 29
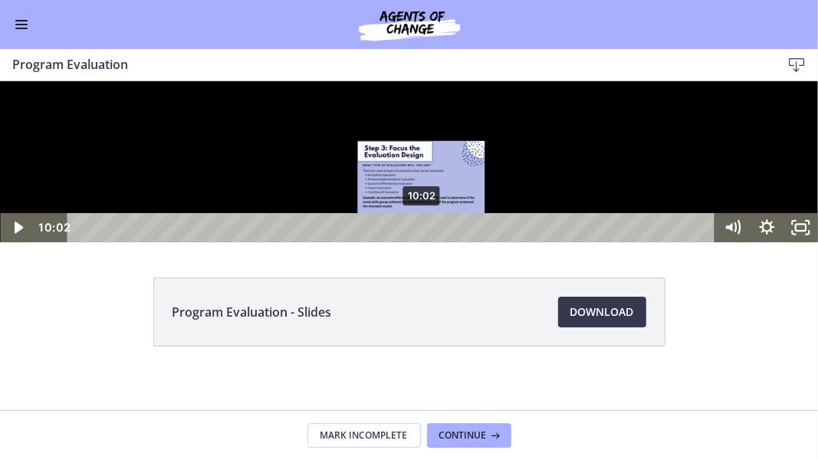
click at [423, 242] on div "10:02" at bounding box center [394, 226] width 628 height 29
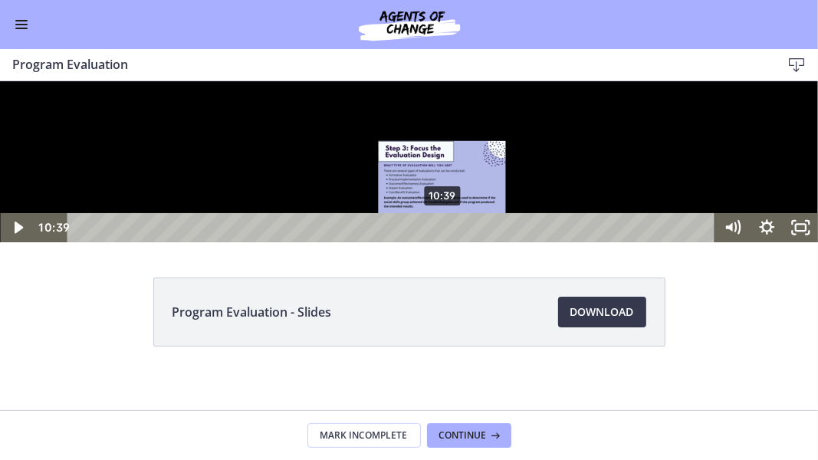
click at [443, 242] on div "10:39" at bounding box center [394, 226] width 628 height 29
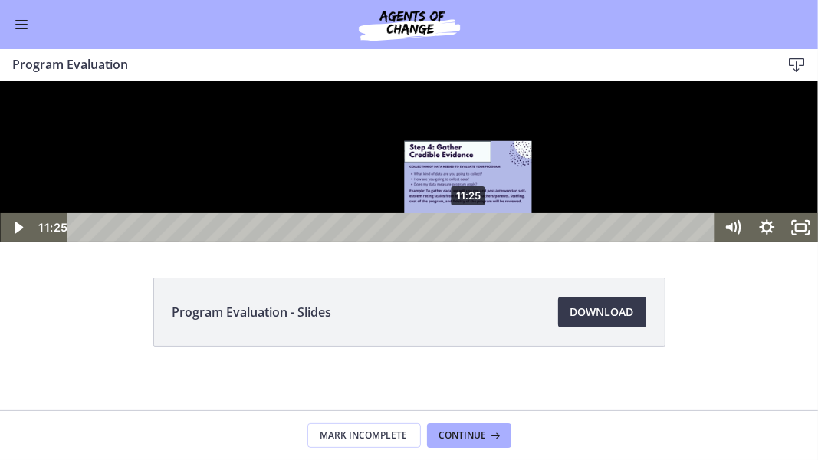
click at [469, 242] on div "11:25" at bounding box center [394, 226] width 628 height 29
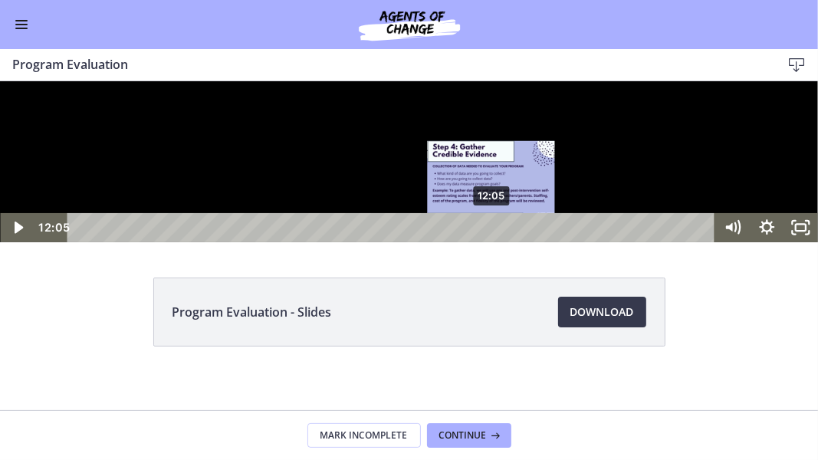
click at [492, 242] on div "12:05" at bounding box center [394, 226] width 628 height 29
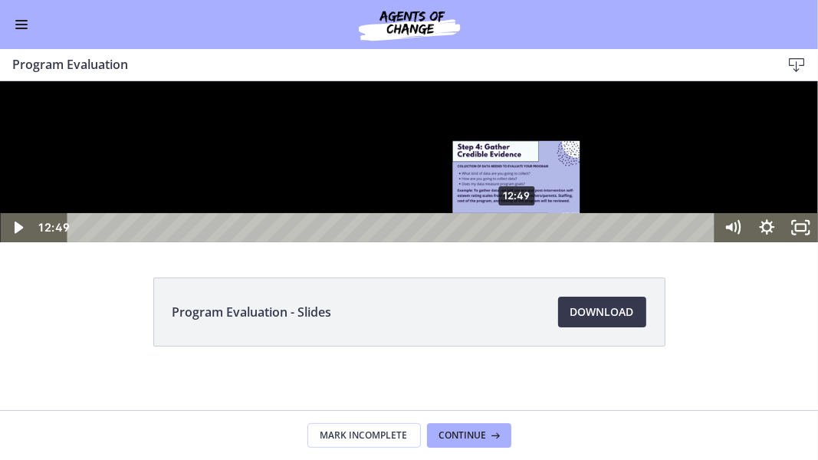
click at [518, 242] on div "12:49" at bounding box center [394, 226] width 628 height 29
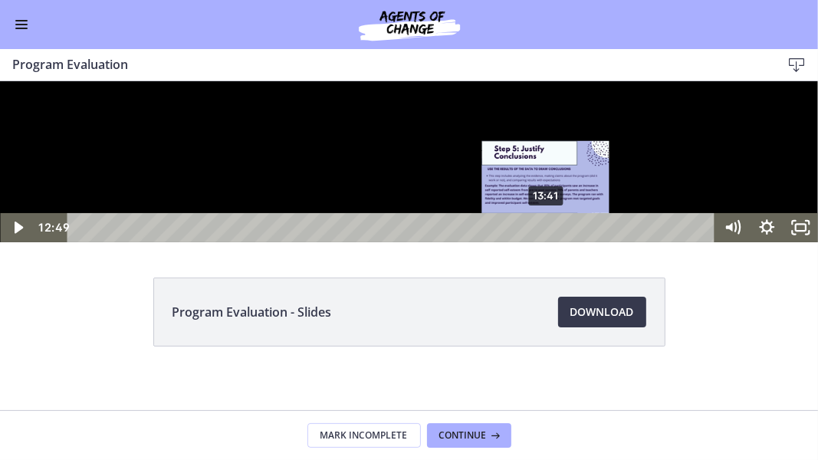
click at [547, 242] on div "13:41" at bounding box center [394, 226] width 628 height 29
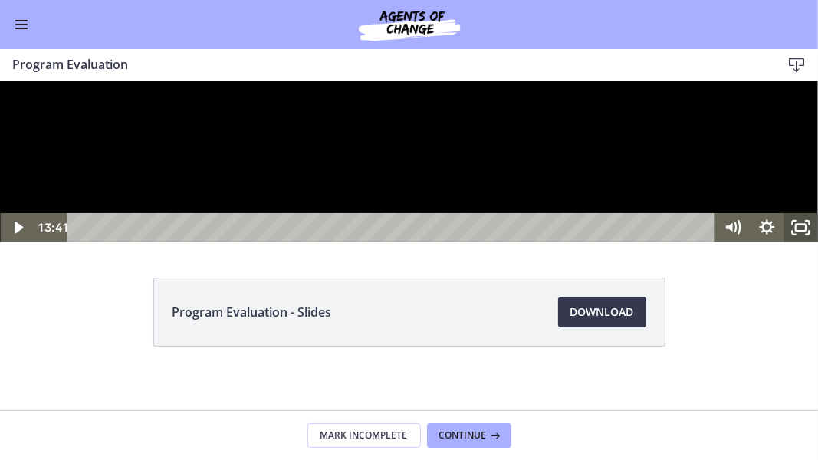
click at [797, 242] on icon "Unfullscreen" at bounding box center [802, 226] width 34 height 29
